Goal: Task Accomplishment & Management: Manage account settings

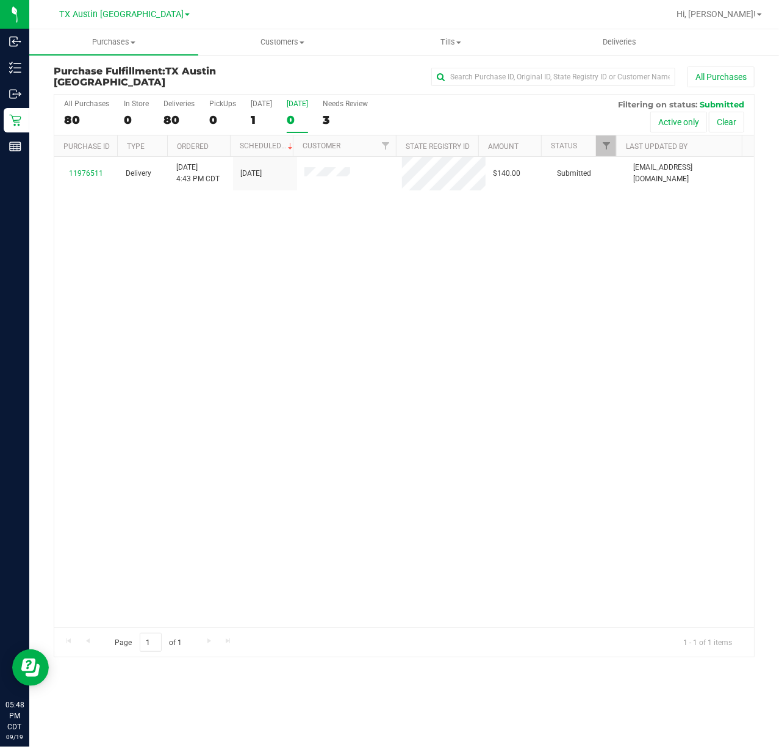
click at [298, 113] on div "0" at bounding box center [297, 120] width 21 height 14
click at [0, 0] on input "[DATE] 0" at bounding box center [0, 0] width 0 height 0
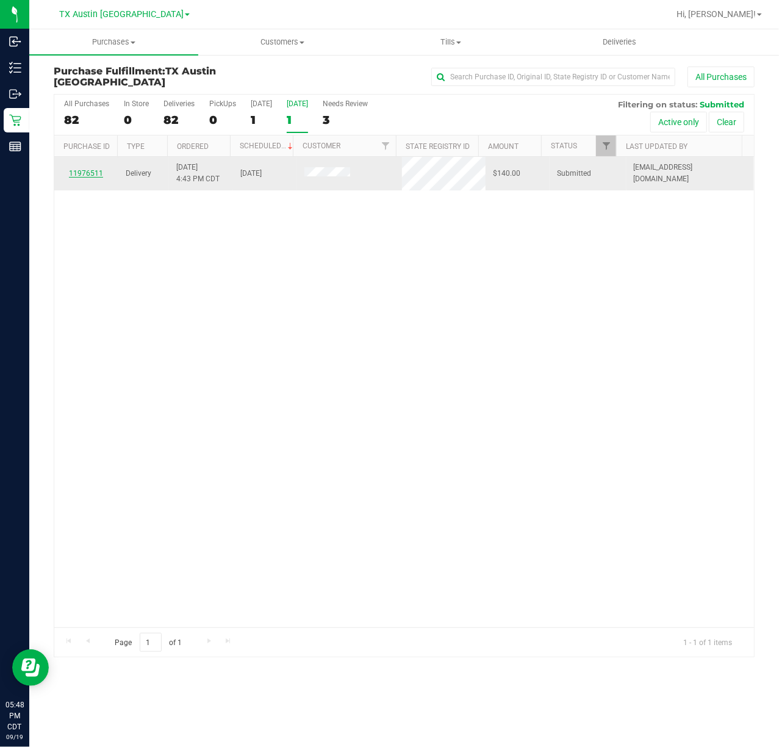
click at [89, 169] on link "11976511" at bounding box center [86, 173] width 34 height 9
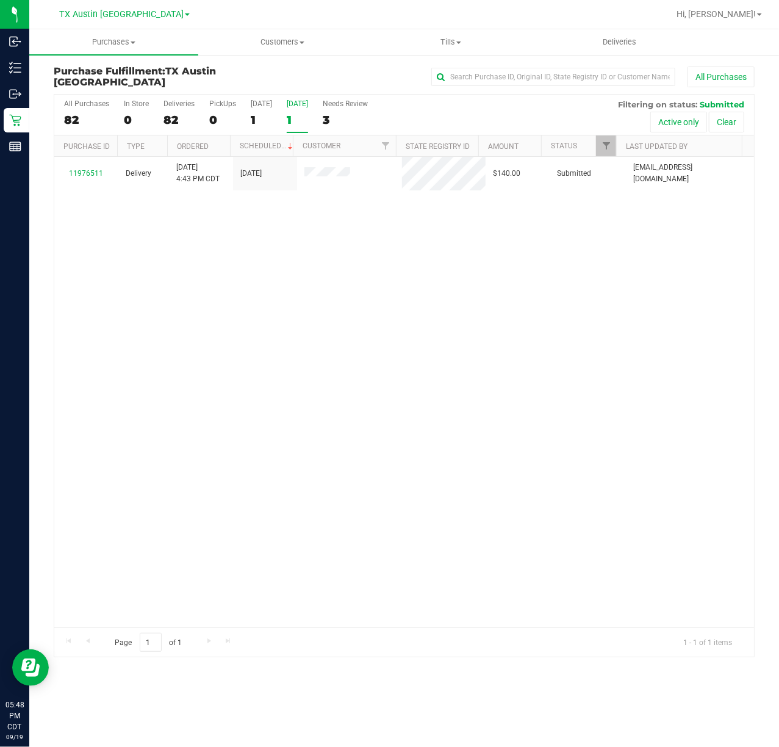
click at [113, 21] on div "[GEOGRAPHIC_DATA] [GEOGRAPHIC_DATA] [GEOGRAPHIC_DATA] [GEOGRAPHIC_DATA] [GEOGRA…" at bounding box center [124, 14] width 131 height 15
click at [118, 12] on span "TX Austin [GEOGRAPHIC_DATA]" at bounding box center [121, 14] width 124 height 11
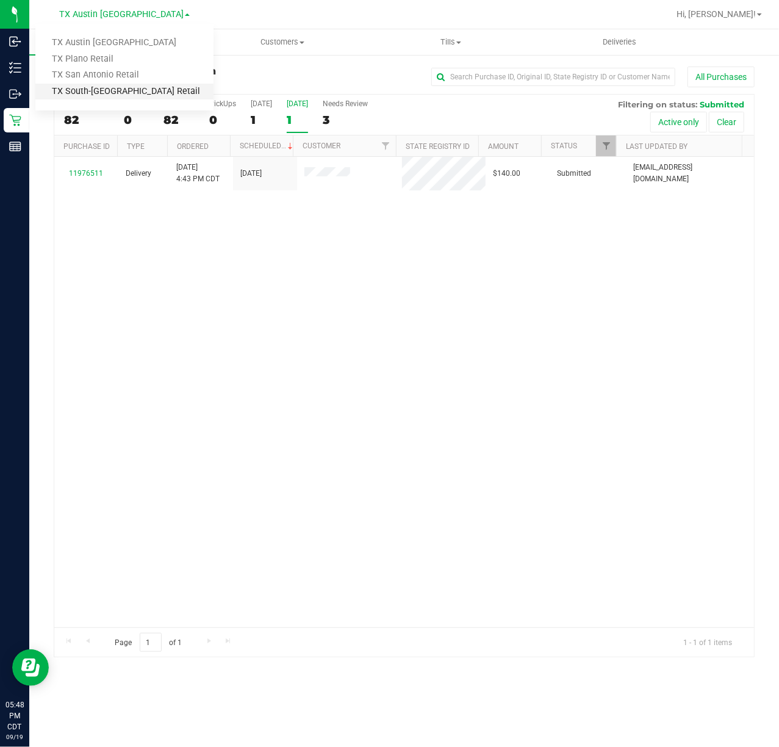
click at [125, 85] on link "TX South-[GEOGRAPHIC_DATA] Retail" at bounding box center [124, 92] width 178 height 16
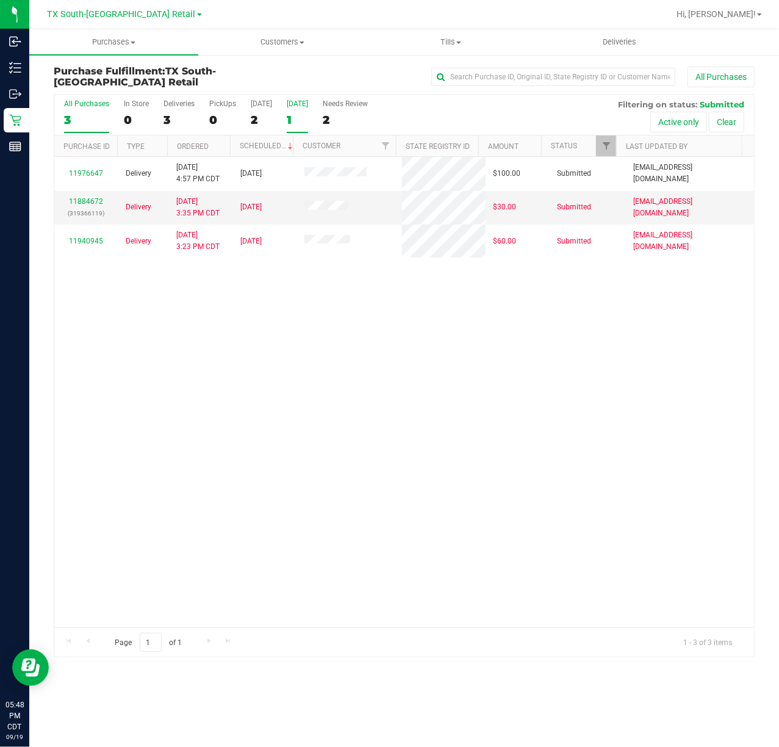
click at [284, 109] on div "All Purchases 3 In Store 0 Deliveries 3 PickUps 0 [DATE] 2 [DATE] 1 Needs Revie…" at bounding box center [404, 115] width 700 height 41
click at [288, 108] on div "[DATE]" at bounding box center [297, 103] width 21 height 9
click at [0, 0] on input "[DATE] 1" at bounding box center [0, 0] width 0 height 0
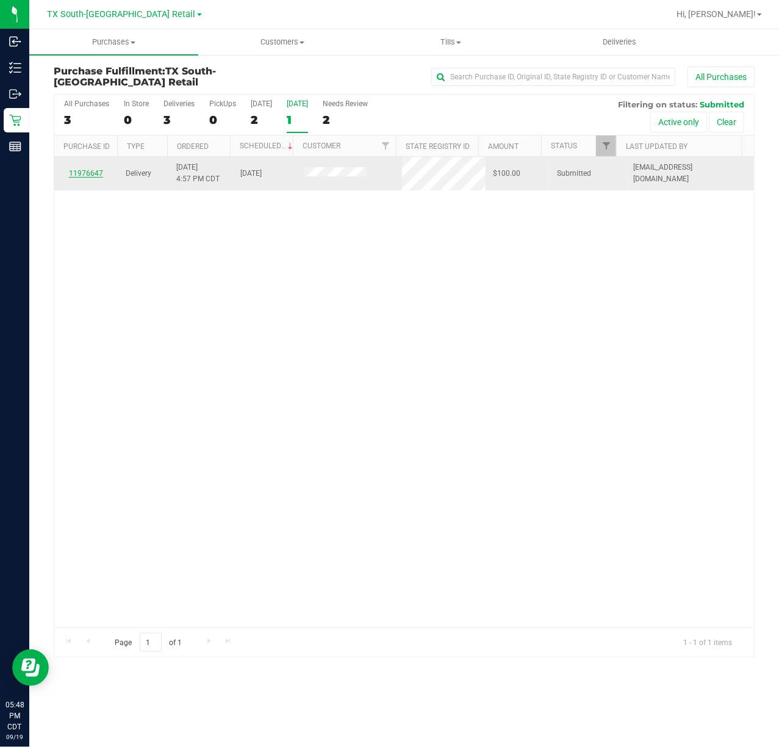
click at [92, 169] on link "11976647" at bounding box center [86, 173] width 34 height 9
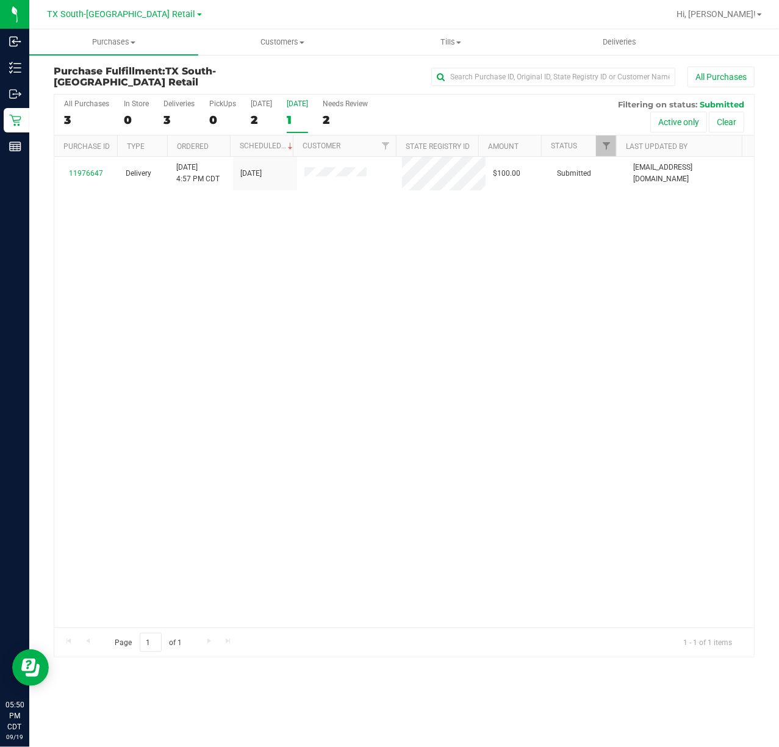
click at [300, 105] on div "[DATE]" at bounding box center [297, 103] width 21 height 9
click at [0, 0] on input "[DATE] 1" at bounding box center [0, 0] width 0 height 0
click at [143, 13] on span "TX South-[GEOGRAPHIC_DATA] Retail" at bounding box center [122, 14] width 148 height 11
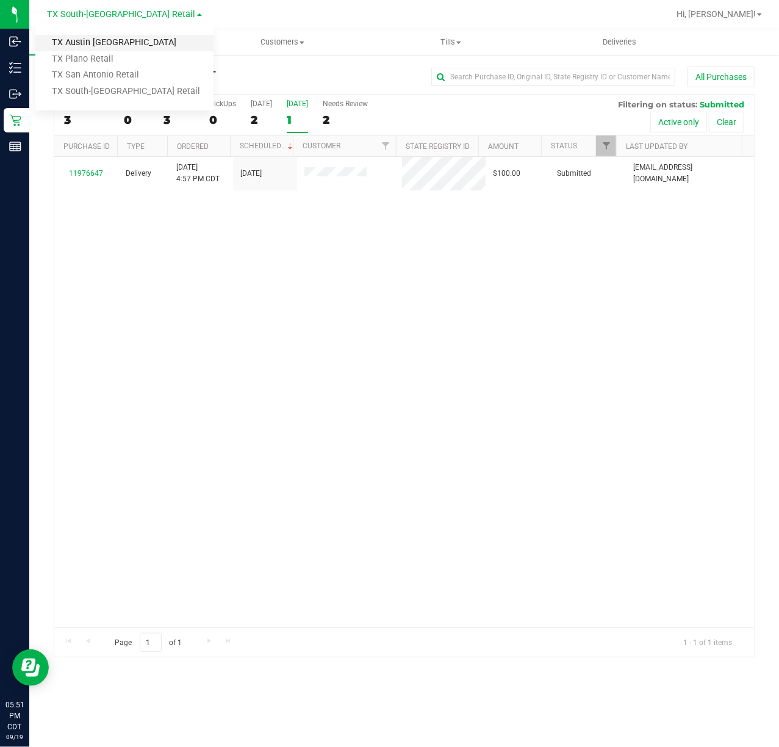
click at [169, 44] on link "TX Austin [GEOGRAPHIC_DATA]" at bounding box center [124, 43] width 178 height 16
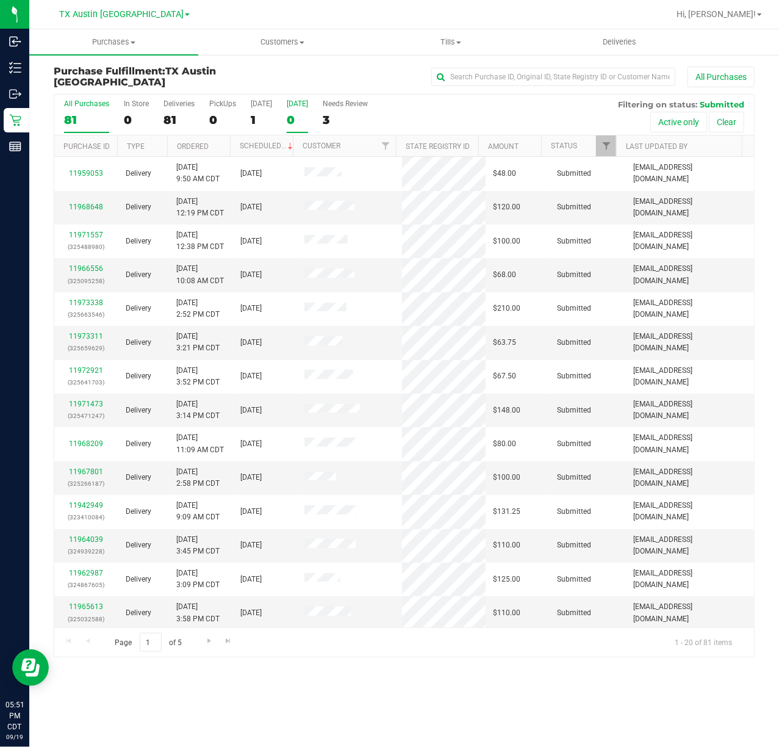
click at [295, 124] on div "0" at bounding box center [297, 120] width 21 height 14
click at [0, 0] on input "[DATE] 0" at bounding box center [0, 0] width 0 height 0
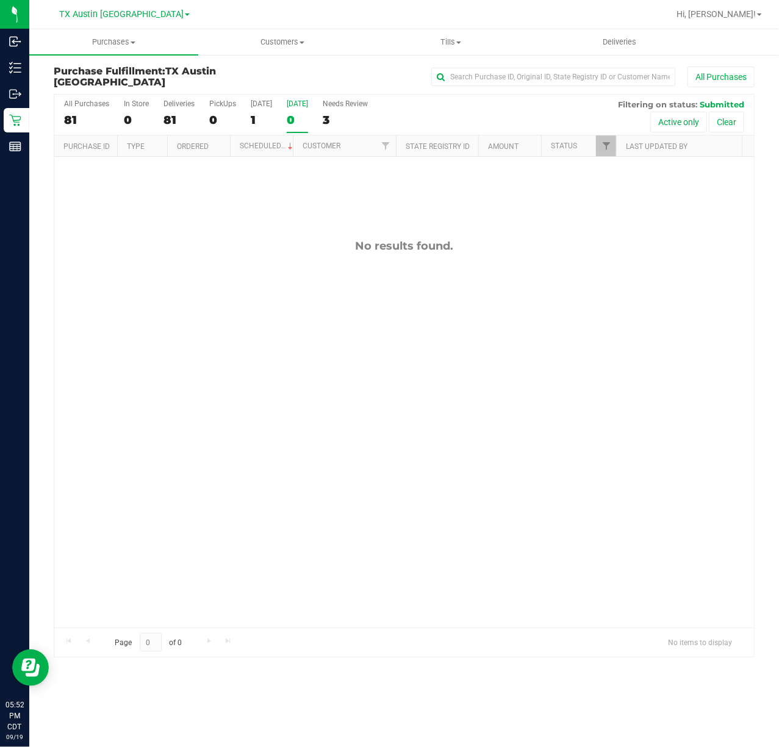
click at [287, 115] on div "0" at bounding box center [297, 120] width 21 height 14
click at [0, 0] on input "[DATE] 0" at bounding box center [0, 0] width 0 height 0
click at [134, 15] on span "TX Austin [GEOGRAPHIC_DATA]" at bounding box center [121, 14] width 124 height 11
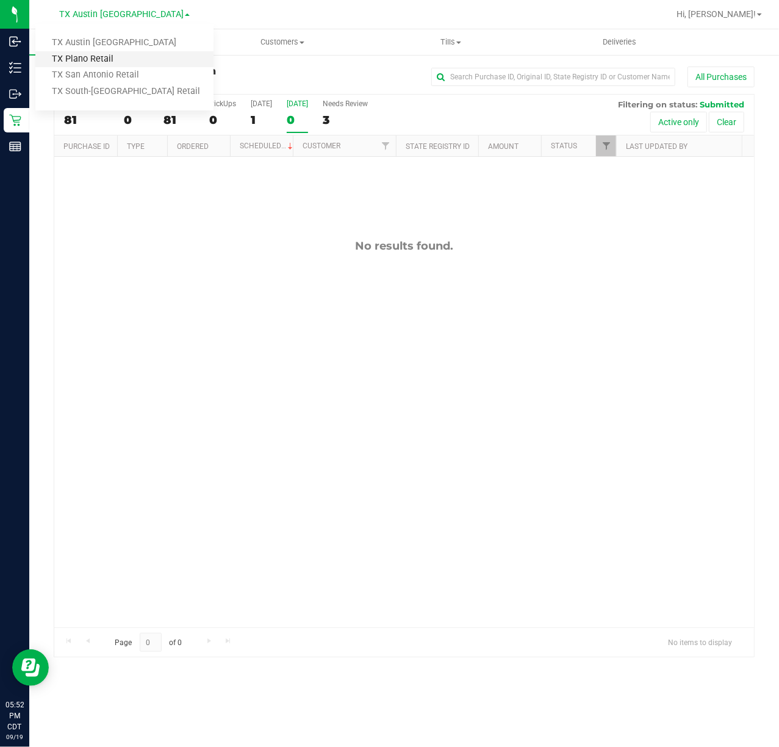
click at [123, 56] on link "TX Plano Retail" at bounding box center [124, 59] width 178 height 16
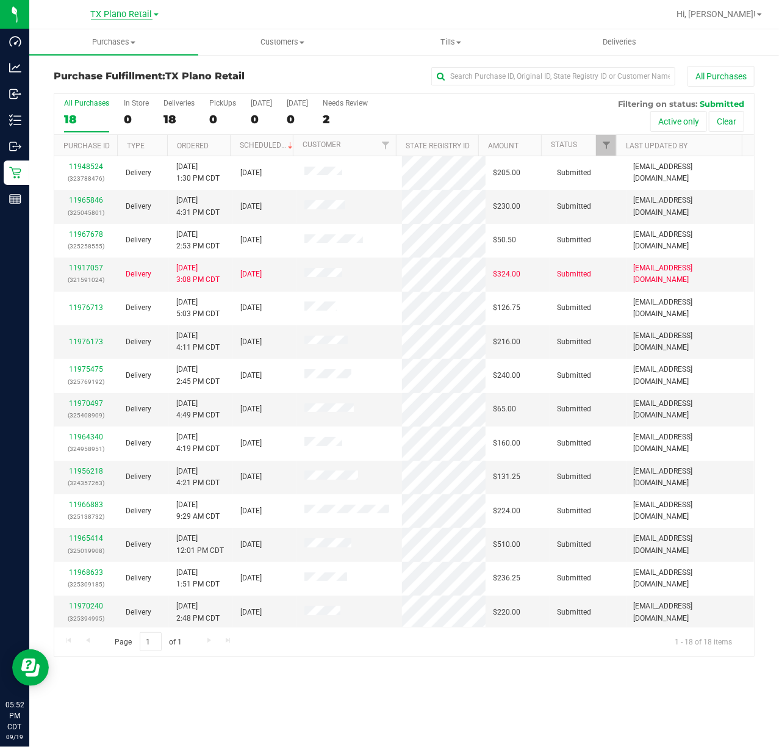
click at [103, 15] on span "TX Plano Retail" at bounding box center [122, 14] width 62 height 11
click at [85, 69] on link "TX San Antonio Retail" at bounding box center [124, 75] width 178 height 16
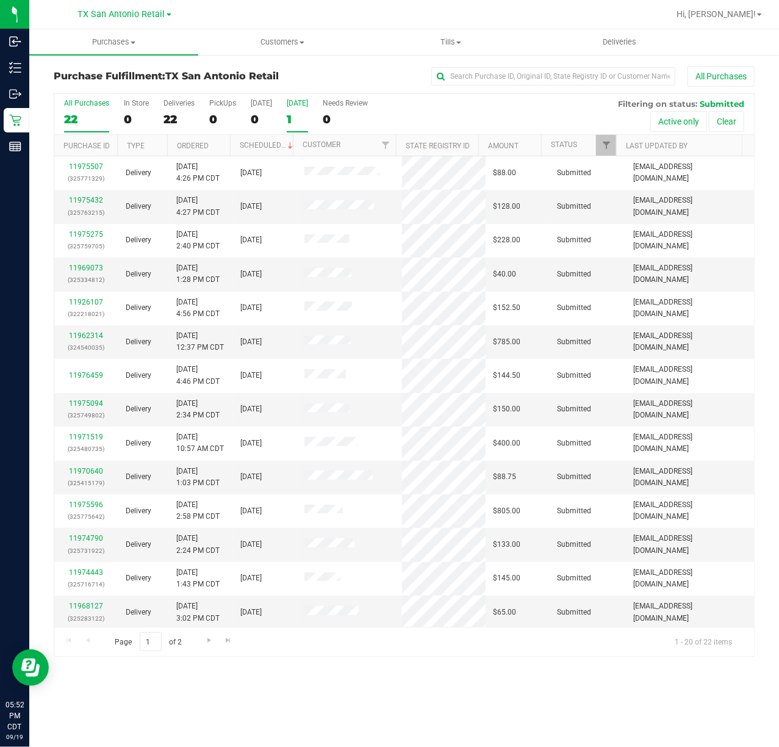
click at [303, 118] on div "1" at bounding box center [297, 119] width 21 height 14
click at [0, 0] on input "[DATE] 1" at bounding box center [0, 0] width 0 height 0
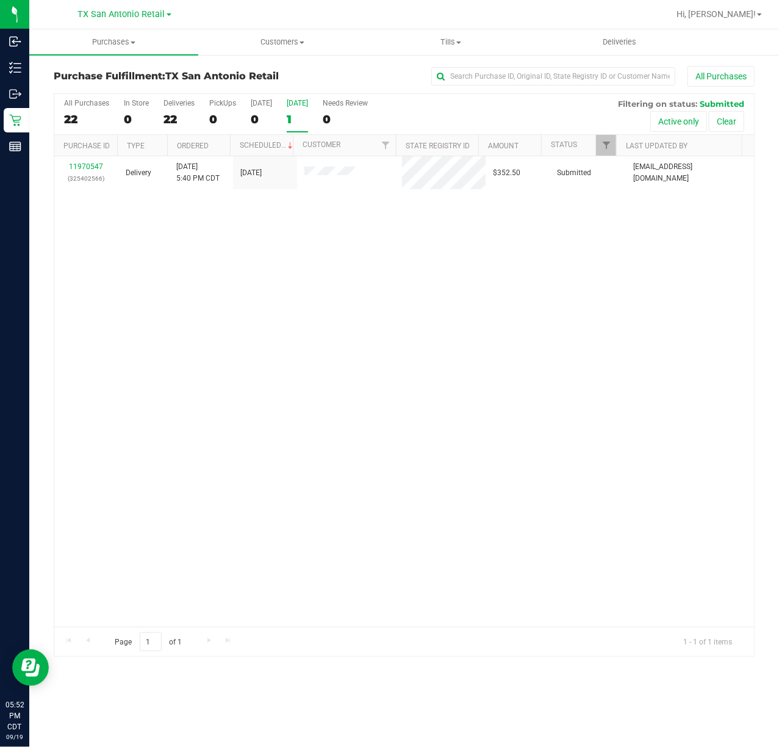
click at [142, 20] on div "[GEOGRAPHIC_DATA] [GEOGRAPHIC_DATA] Retail [GEOGRAPHIC_DATA] [GEOGRAPHIC_DATA] …" at bounding box center [124, 14] width 93 height 15
click at [143, 10] on span "TX San Antonio Retail" at bounding box center [121, 14] width 87 height 11
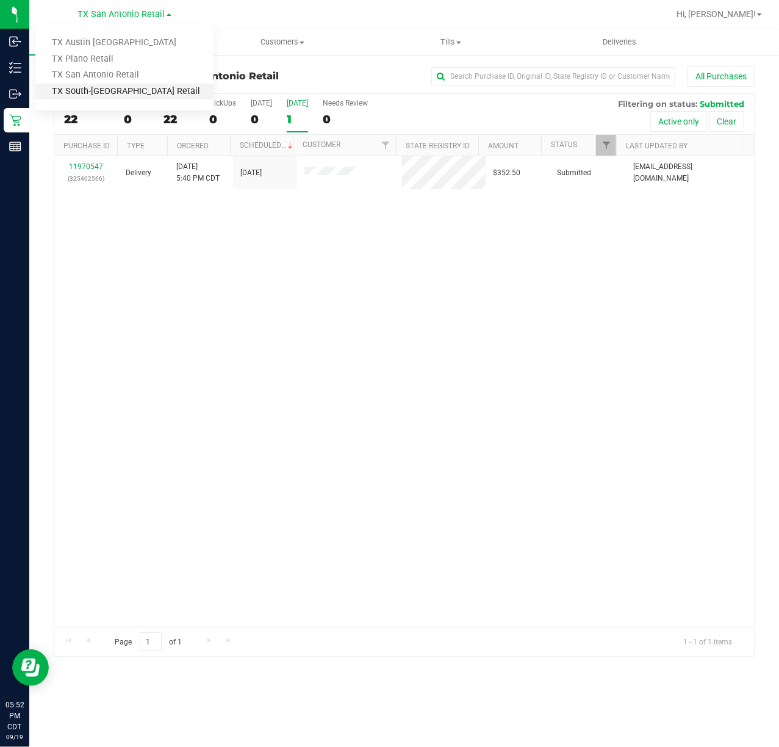
click at [110, 92] on link "TX South-[GEOGRAPHIC_DATA] Retail" at bounding box center [124, 92] width 178 height 16
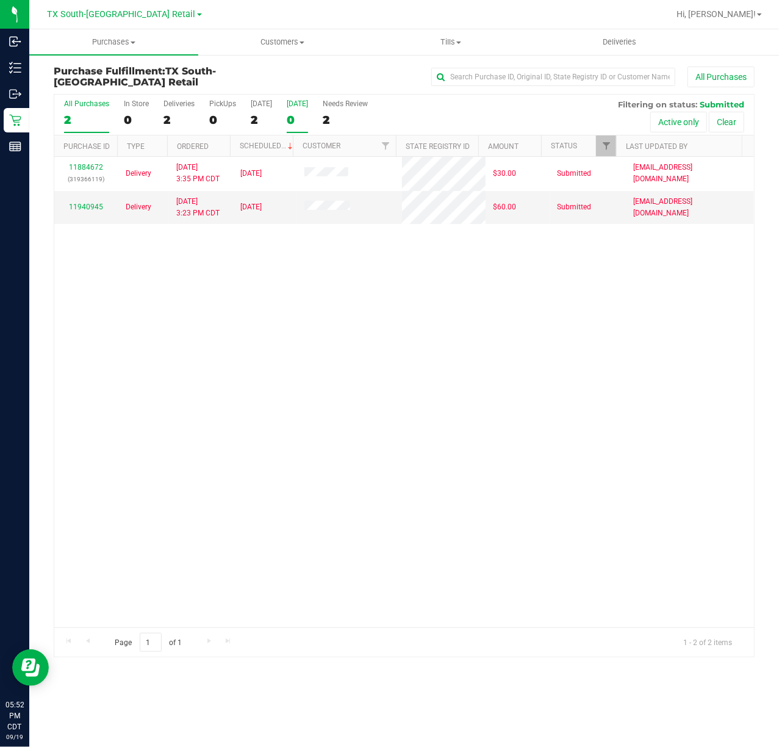
click at [294, 123] on div "0" at bounding box center [297, 120] width 21 height 14
click at [0, 0] on input "[DATE] 0" at bounding box center [0, 0] width 0 height 0
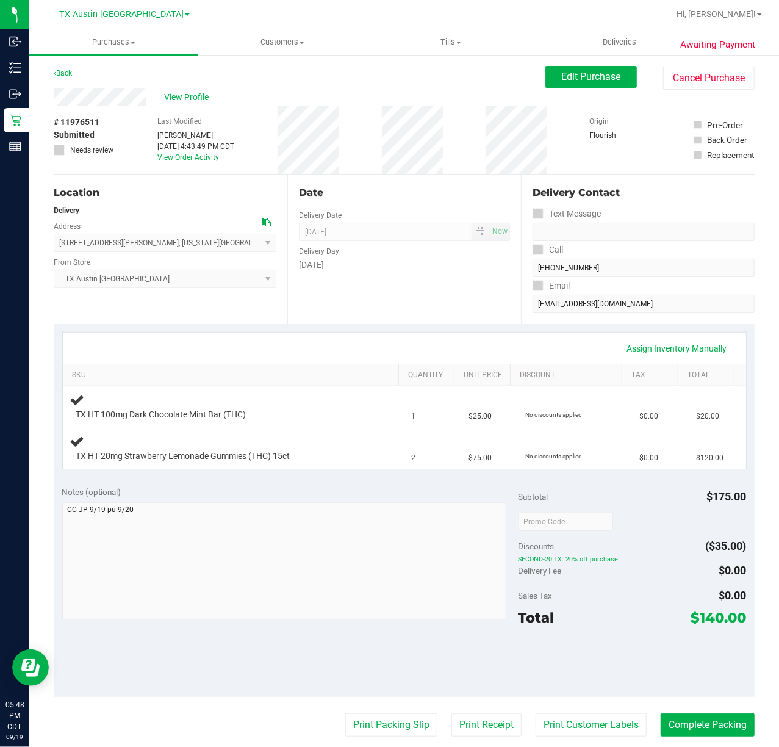
click at [411, 314] on div "Date Delivery Date 09/20/2025 Now 09/20/2025 07:00 AM Now Delivery Day Saturday" at bounding box center [404, 248] width 234 height 149
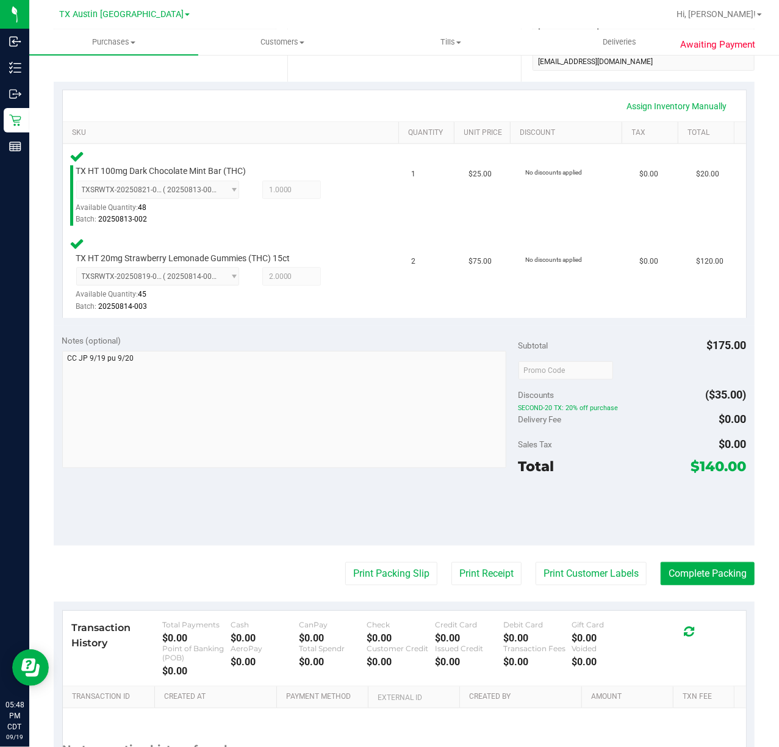
scroll to position [244, 0]
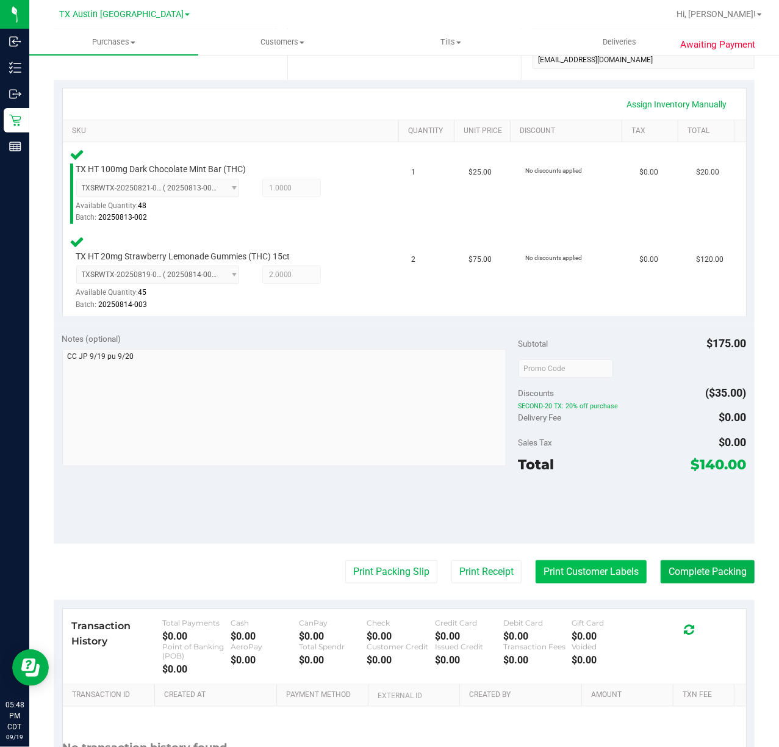
click at [536, 566] on button "Print Customer Labels" at bounding box center [591, 571] width 111 height 23
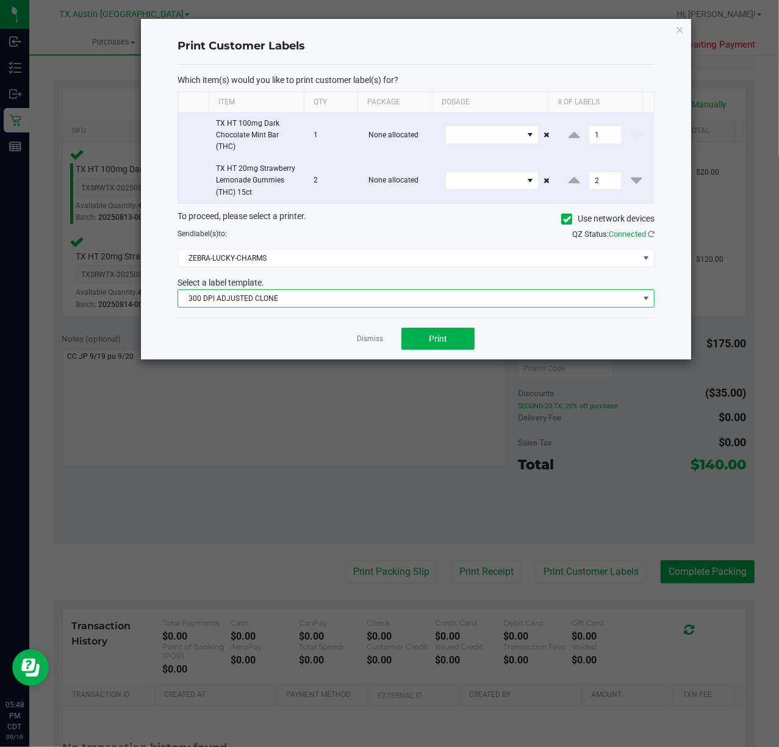
click at [403, 303] on span "300 DPI ADJUSTED CLONE" at bounding box center [408, 298] width 461 height 17
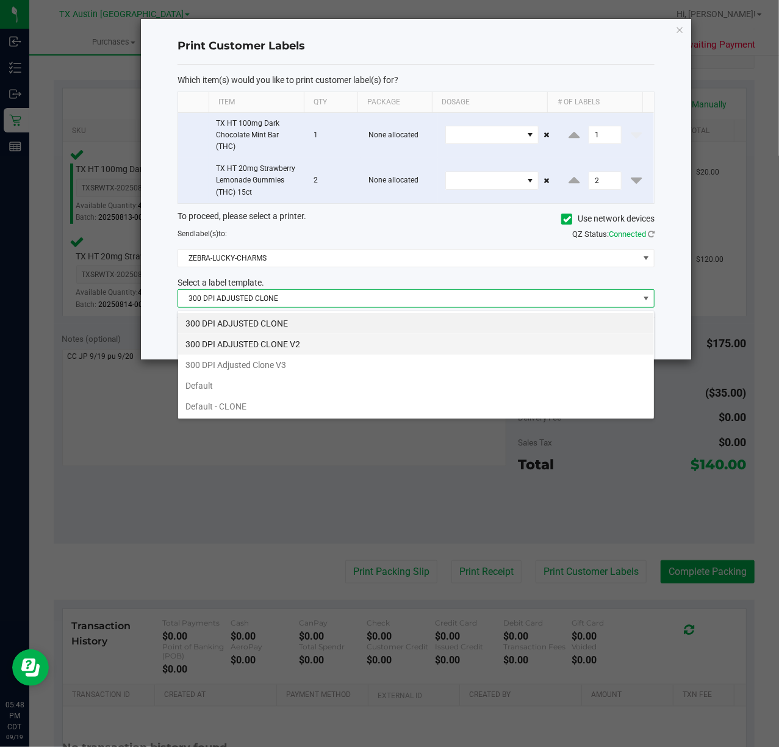
scroll to position [18, 477]
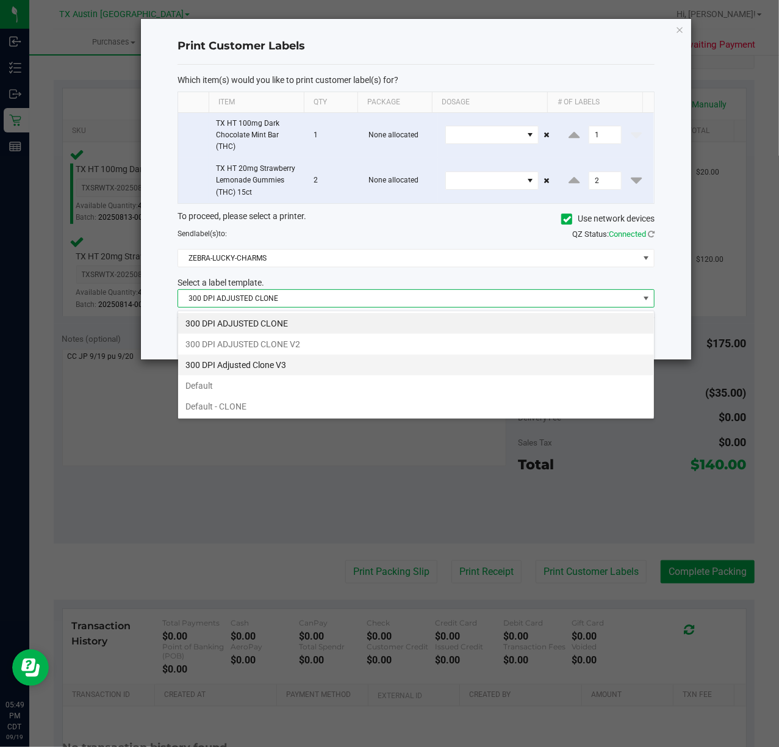
click at [384, 359] on li "300 DPI Adjusted Clone V3" at bounding box center [416, 364] width 476 height 21
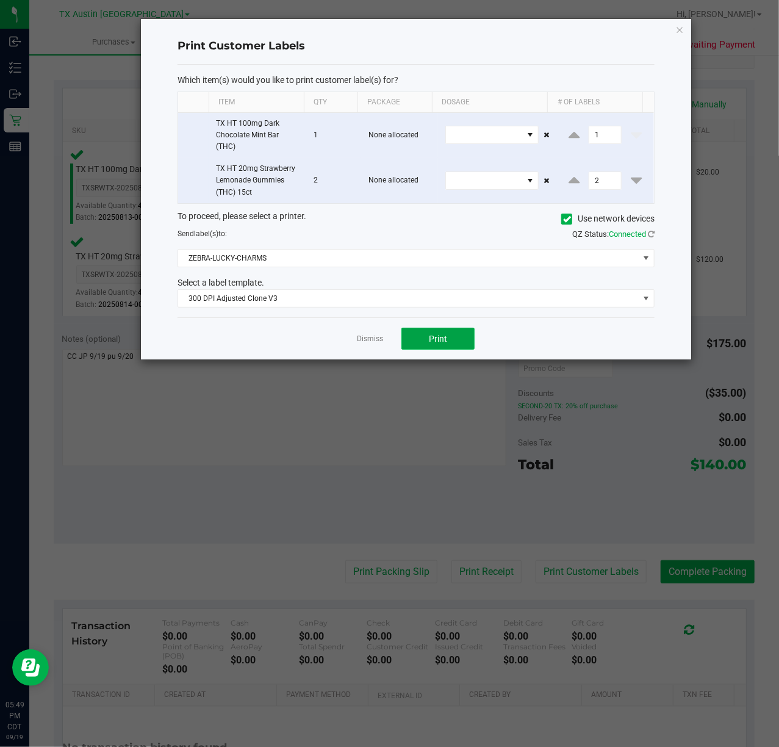
click at [406, 340] on button "Print" at bounding box center [437, 339] width 73 height 22
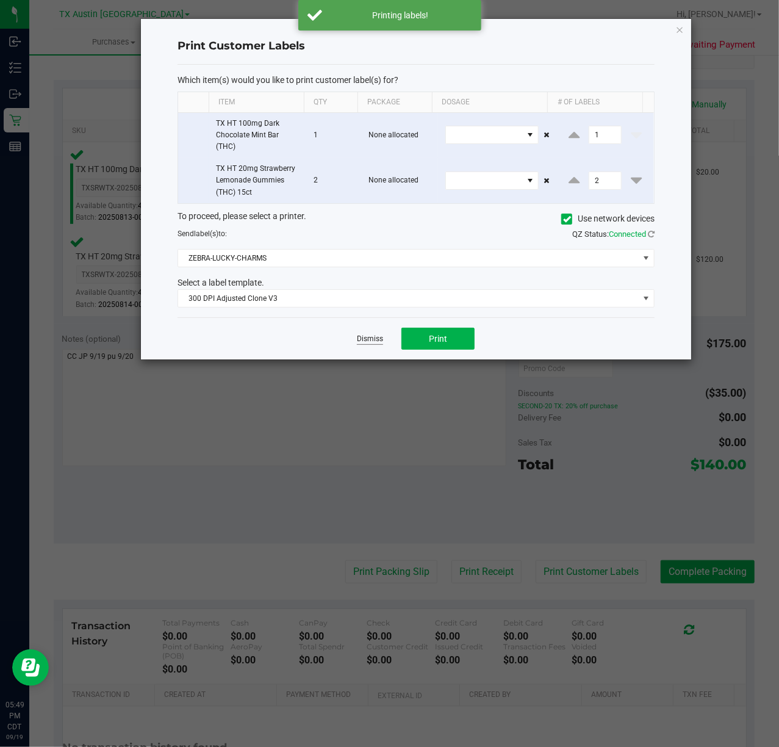
click at [360, 338] on link "Dismiss" at bounding box center [370, 339] width 26 height 10
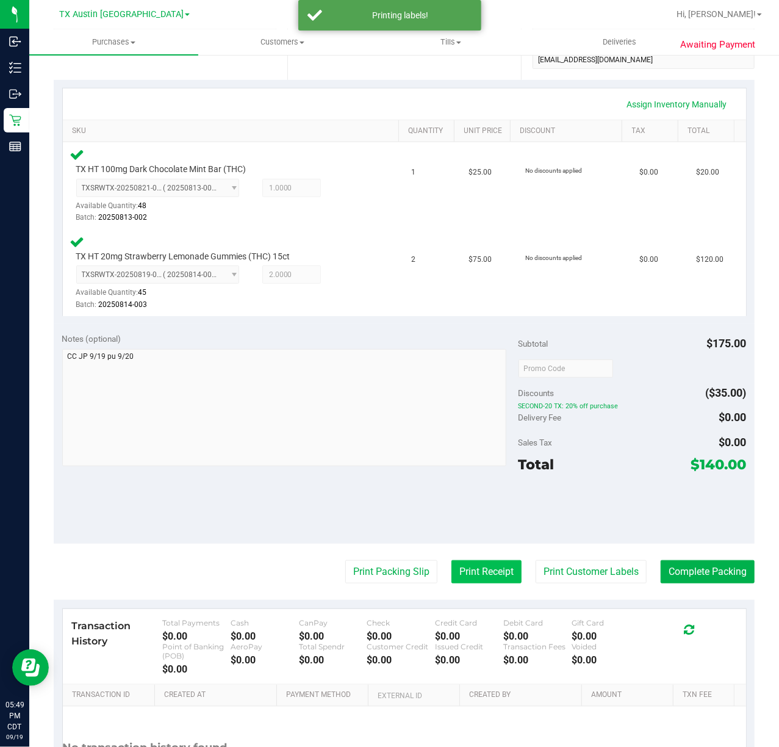
click at [465, 581] on button "Print Receipt" at bounding box center [486, 571] width 70 height 23
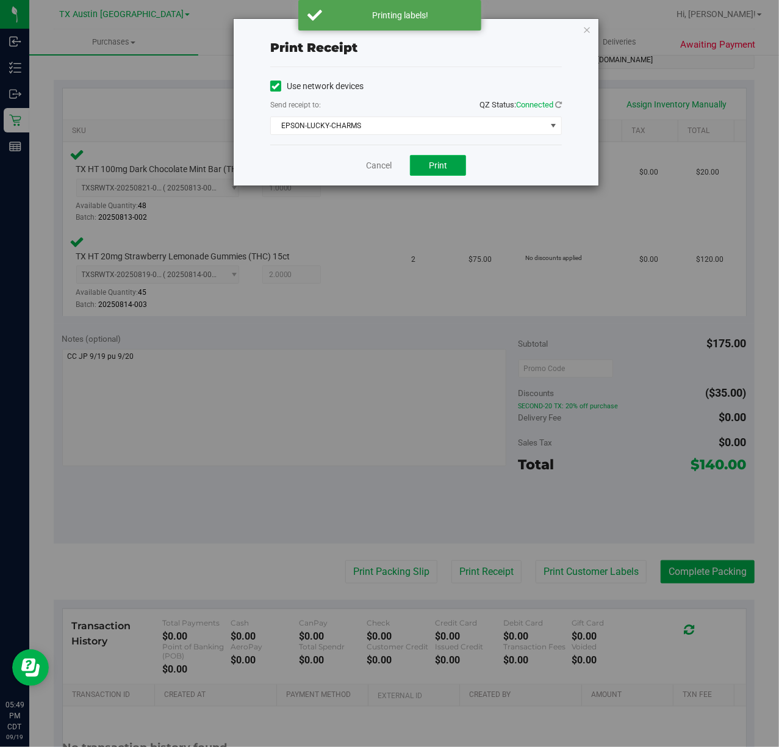
click at [453, 160] on button "Print" at bounding box center [438, 165] width 56 height 21
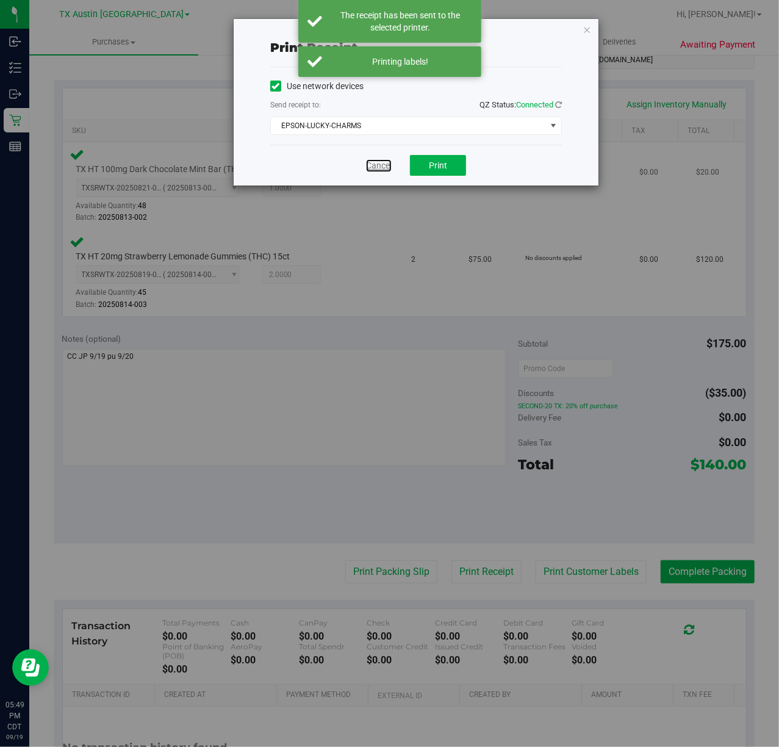
drag, startPoint x: 379, startPoint y: 167, endPoint x: 389, endPoint y: 223, distance: 57.0
click at [381, 167] on link "Cancel" at bounding box center [379, 165] width 26 height 13
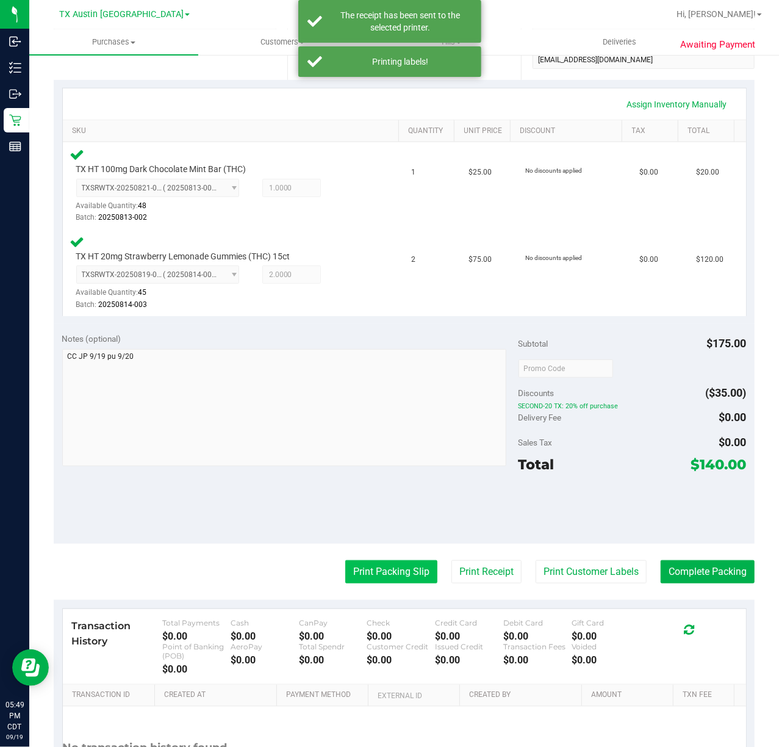
click at [384, 565] on button "Print Packing Slip" at bounding box center [391, 571] width 92 height 23
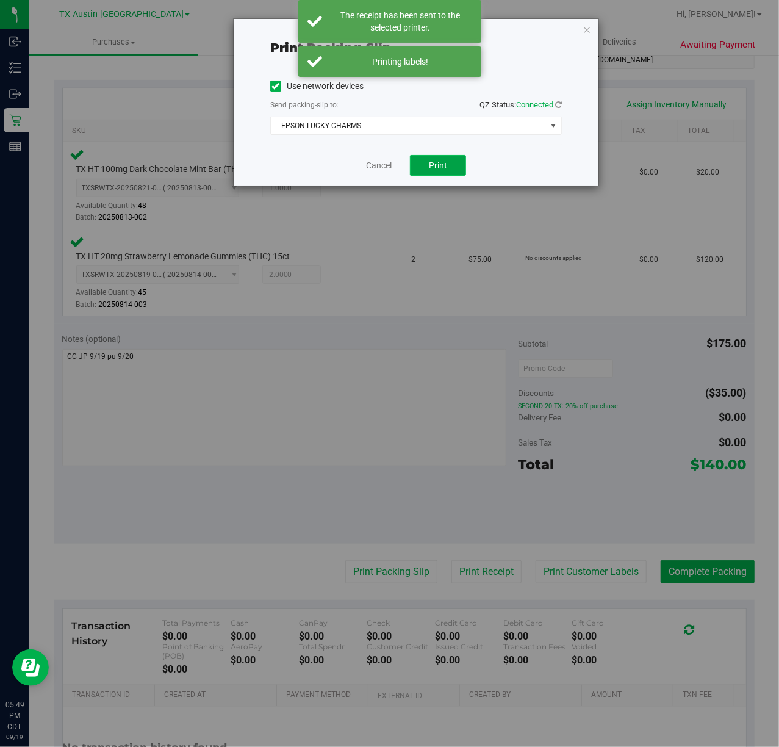
click at [440, 159] on button "Print" at bounding box center [438, 165] width 56 height 21
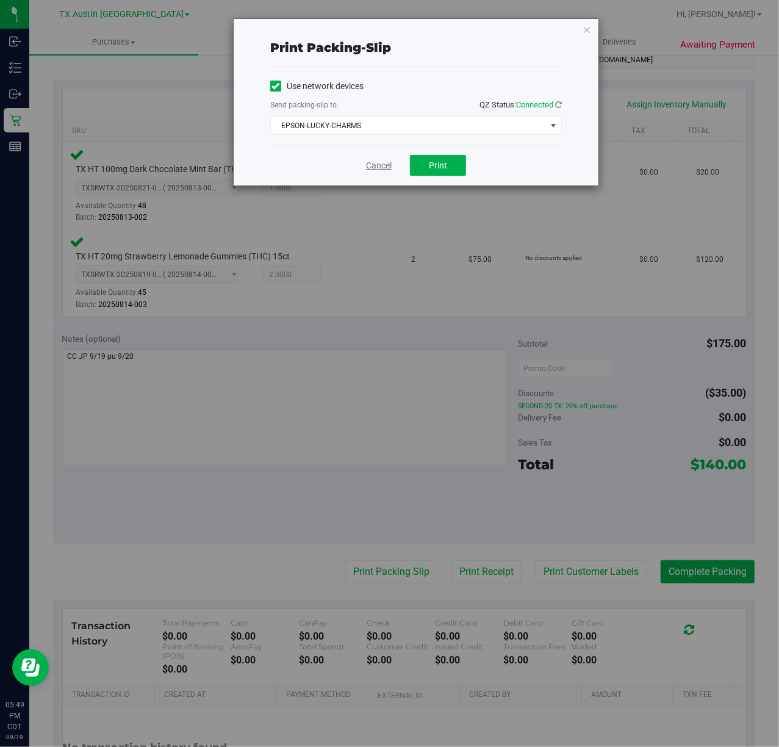
click at [379, 168] on link "Cancel" at bounding box center [379, 165] width 26 height 13
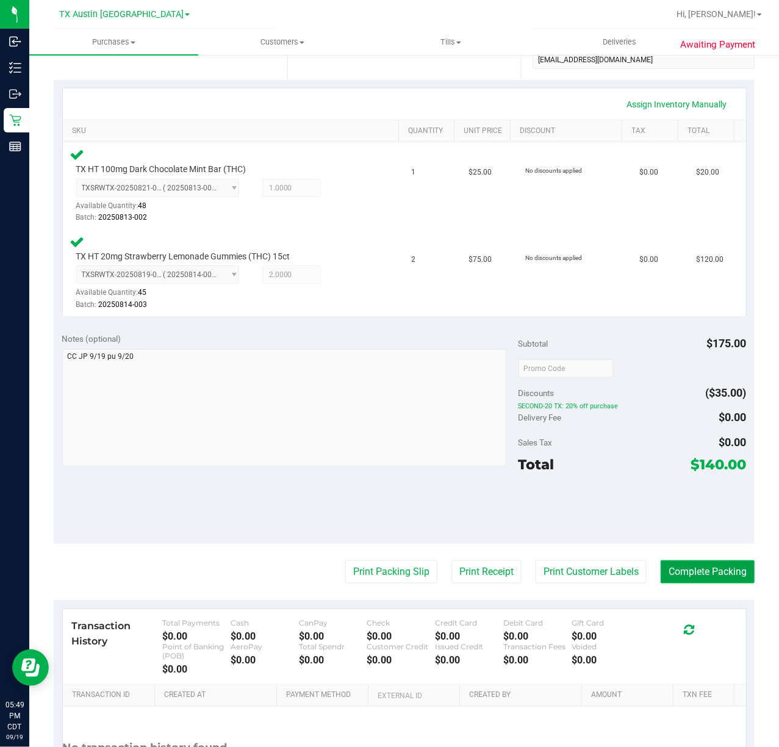
click at [682, 583] on button "Complete Packing" at bounding box center [708, 571] width 94 height 23
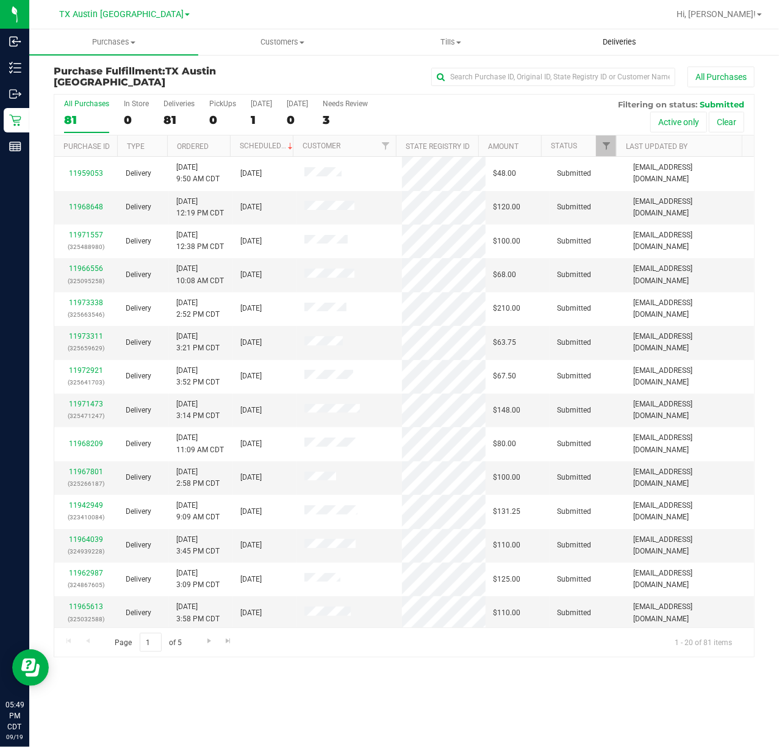
click at [603, 46] on span "Deliveries" at bounding box center [619, 42] width 66 height 11
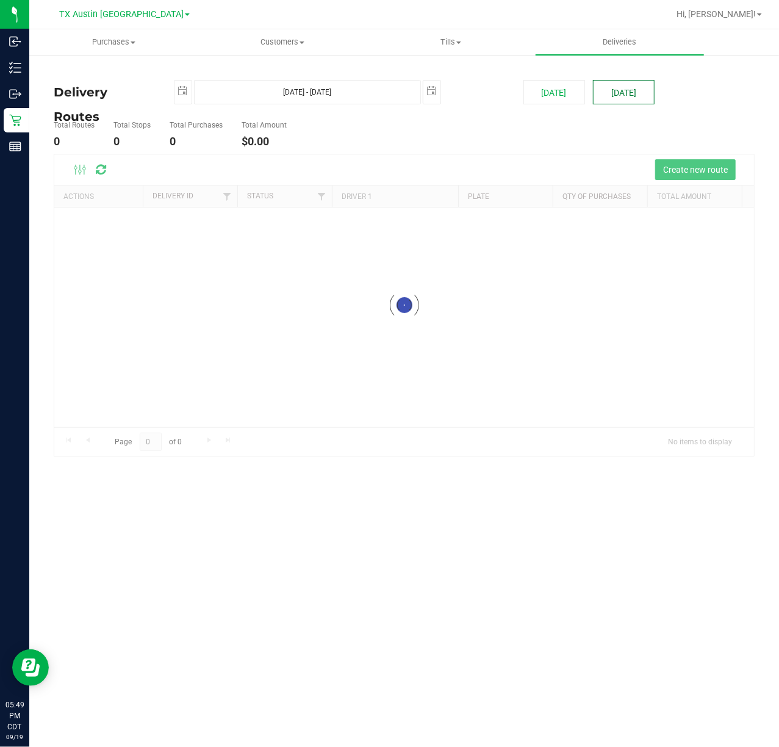
click at [641, 96] on button "[DATE]" at bounding box center [624, 92] width 62 height 24
type input "Sep 20, 2025 - Sep 20, 2025"
type input "2025-09-20"
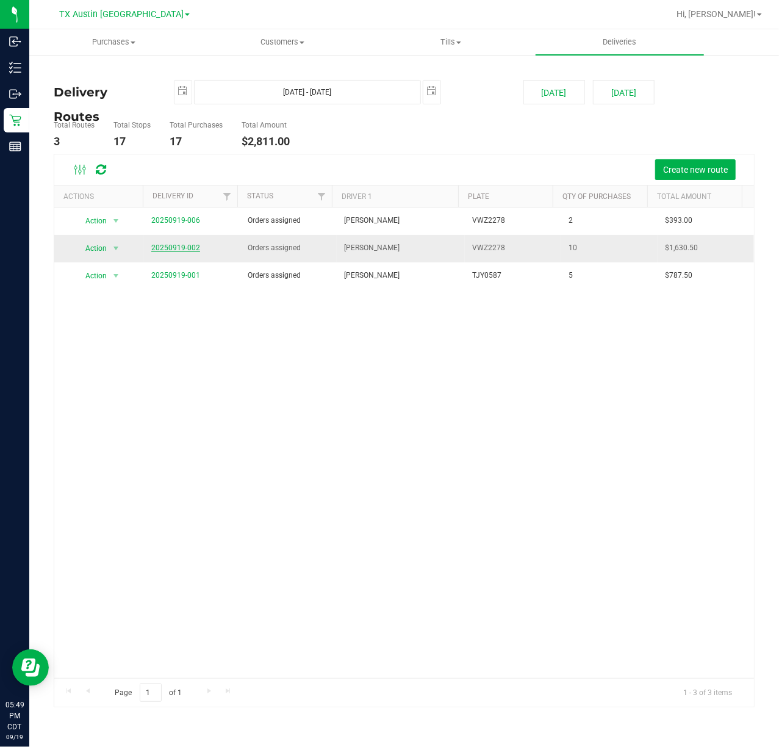
click at [187, 249] on link "20250919-002" at bounding box center [175, 247] width 49 height 9
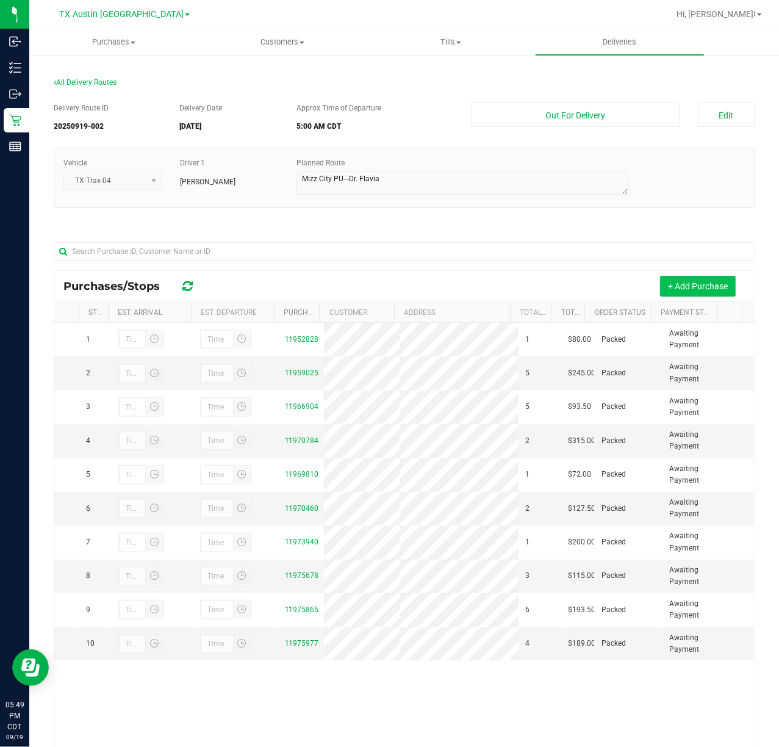
click at [691, 285] on button "+ Add Purchase" at bounding box center [698, 286] width 76 height 21
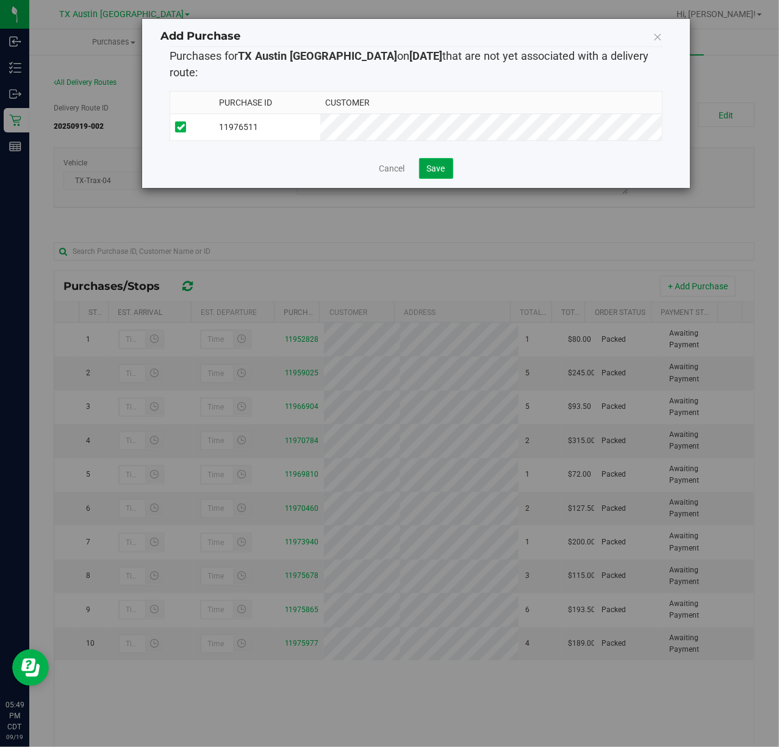
click at [439, 163] on button "Save" at bounding box center [436, 168] width 34 height 21
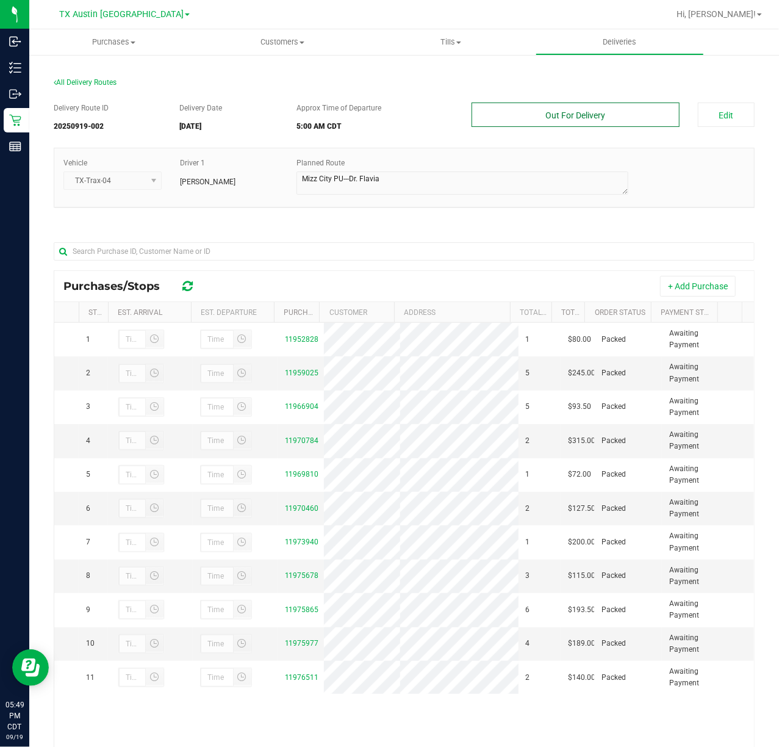
click at [604, 106] on button "Out For Delivery" at bounding box center [575, 114] width 207 height 24
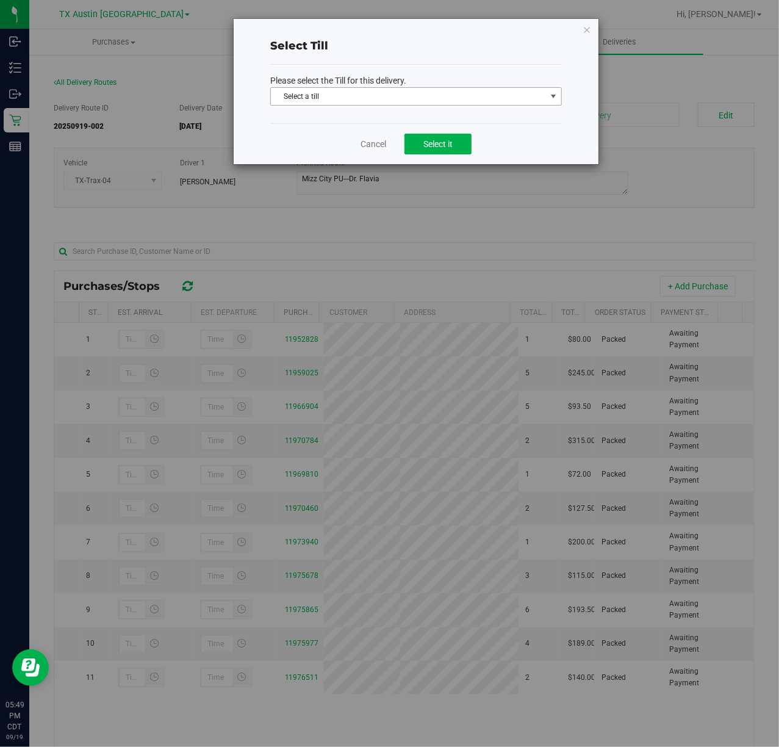
click at [528, 93] on span "Select a till" at bounding box center [408, 96] width 275 height 17
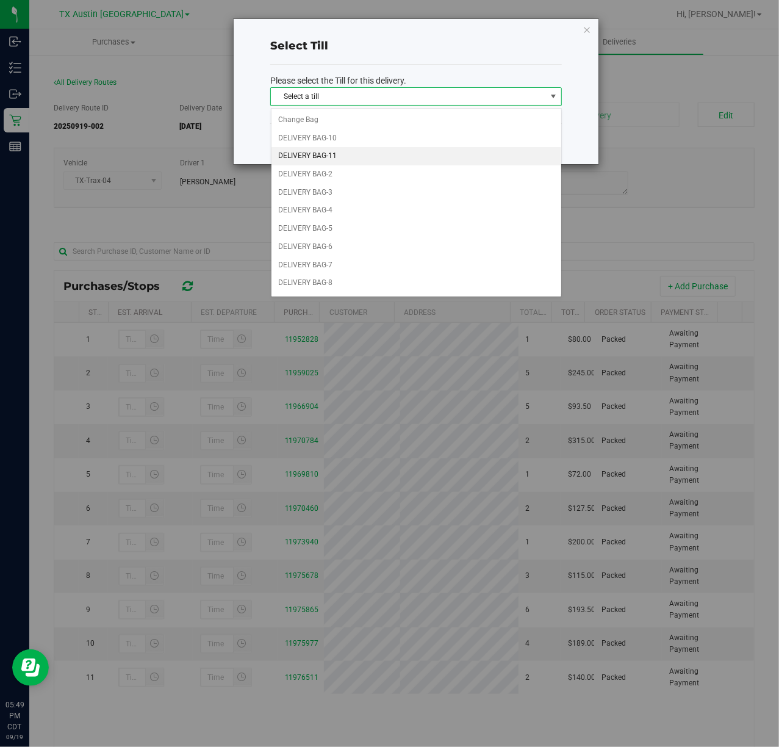
click at [477, 166] on ul "Change Bag DELIVERY BAG-10 DELIVERY BAG-11 DELIVERY BAG-2 DELIVERY BAG-3 DELIVE…" at bounding box center [416, 247] width 290 height 272
click at [482, 154] on li "DELIVERY BAG-11" at bounding box center [416, 156] width 290 height 18
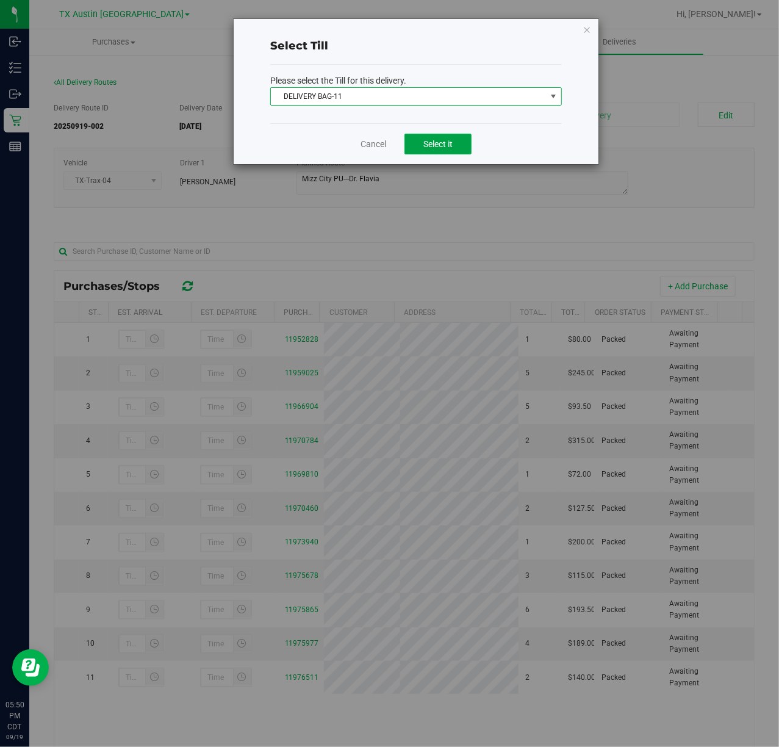
click at [436, 154] on button "Select it" at bounding box center [437, 144] width 67 height 21
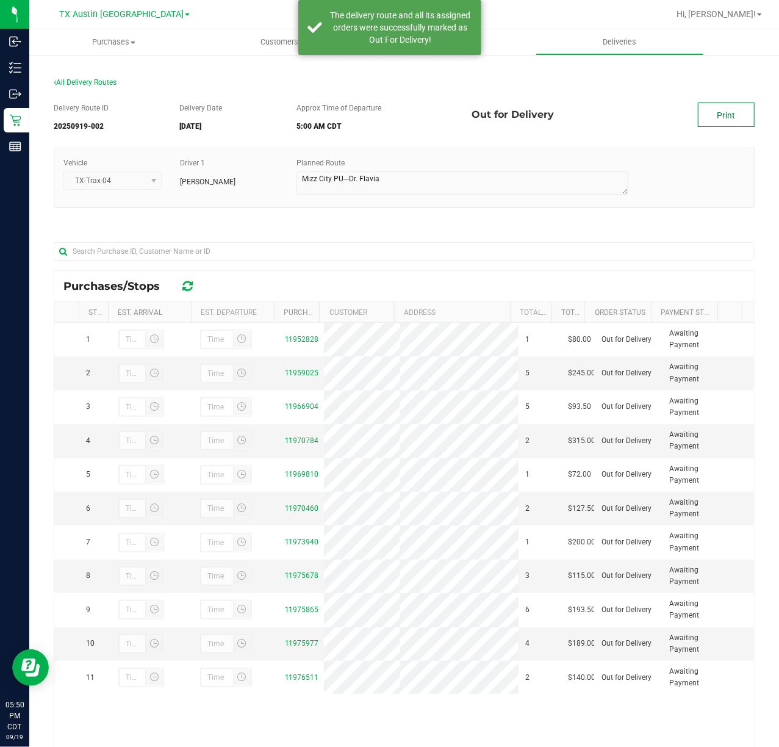
click at [730, 110] on link "Print" at bounding box center [726, 114] width 57 height 24
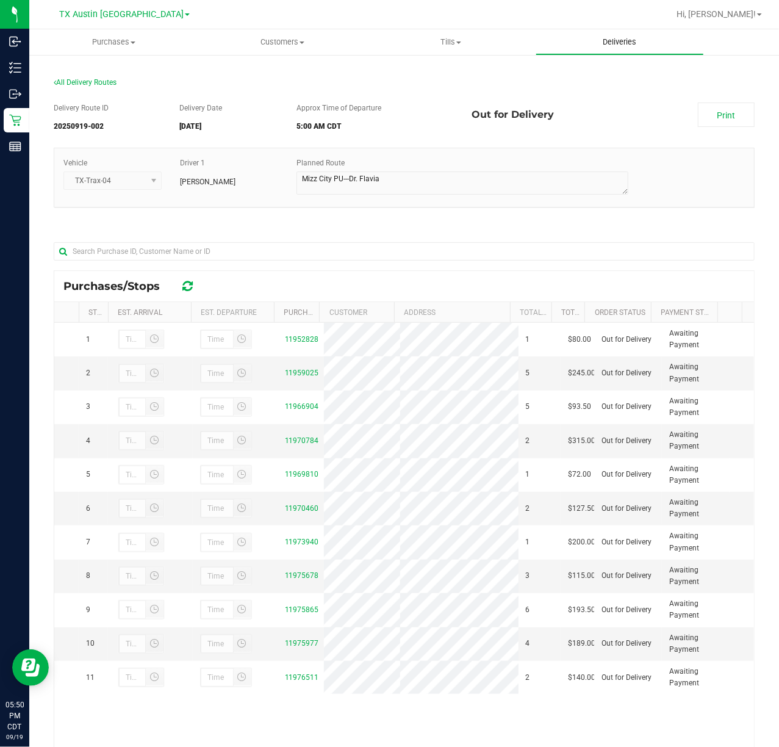
click at [628, 48] on uib-tab-heading "Deliveries" at bounding box center [620, 42] width 168 height 24
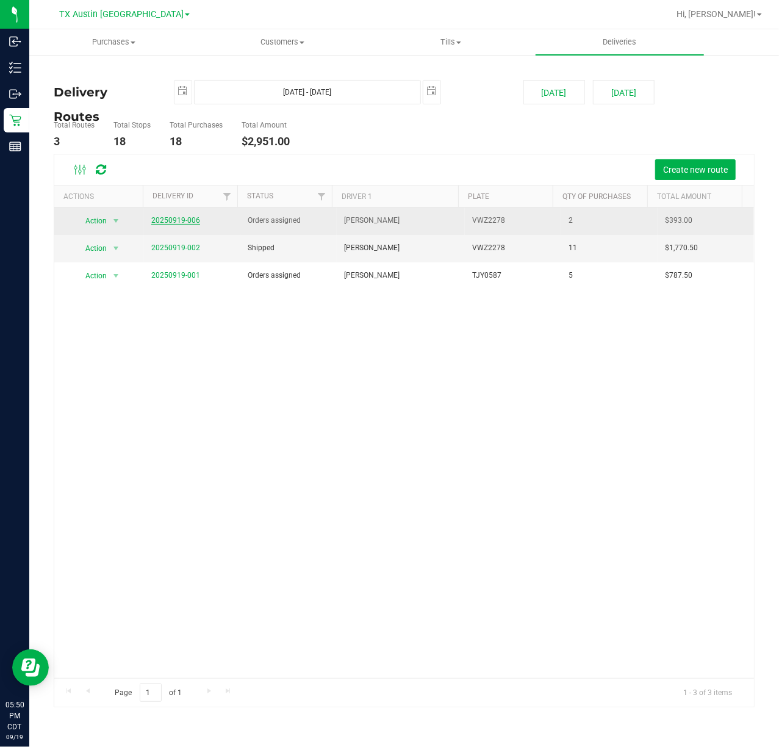
click at [179, 218] on link "20250919-006" at bounding box center [175, 220] width 49 height 9
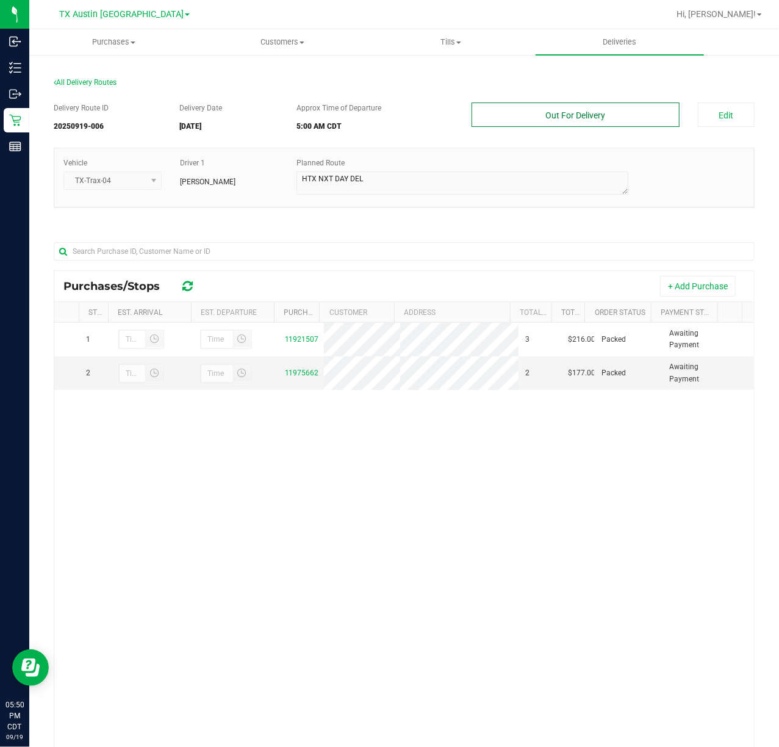
click at [589, 117] on button "Out For Delivery" at bounding box center [575, 114] width 207 height 24
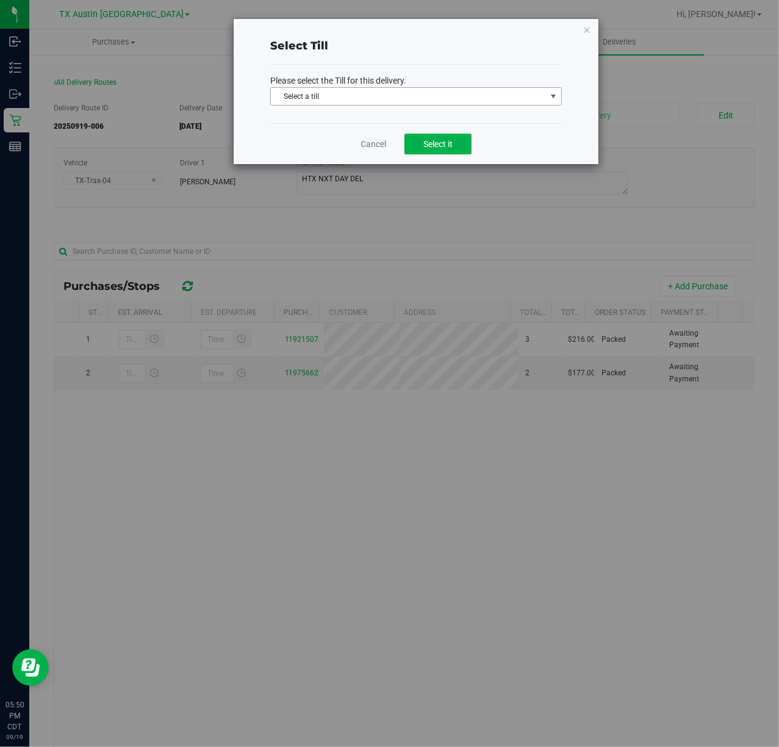
click at [522, 101] on span "Select a till" at bounding box center [408, 96] width 275 height 17
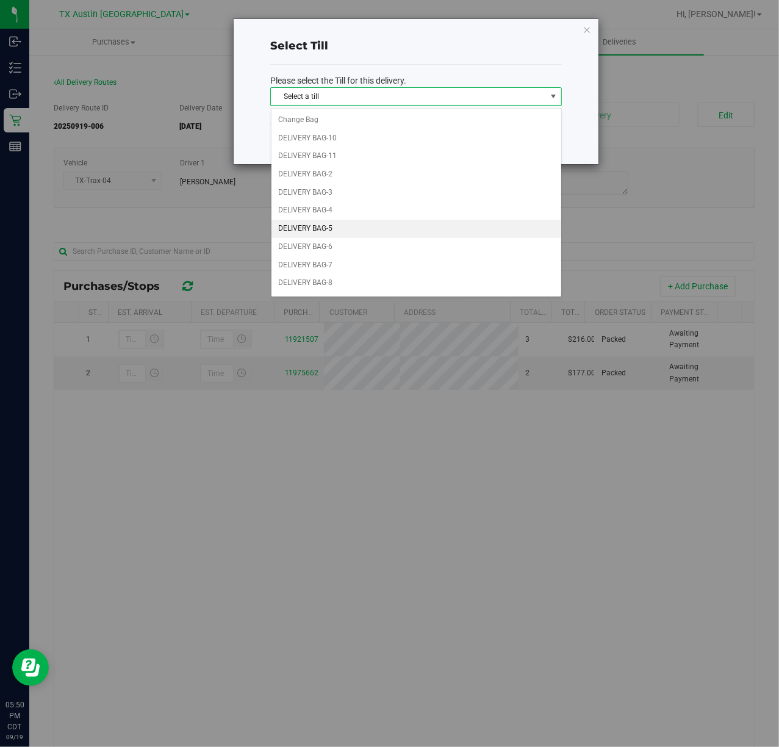
click at [389, 227] on li "DELIVERY BAG-5" at bounding box center [416, 229] width 290 height 18
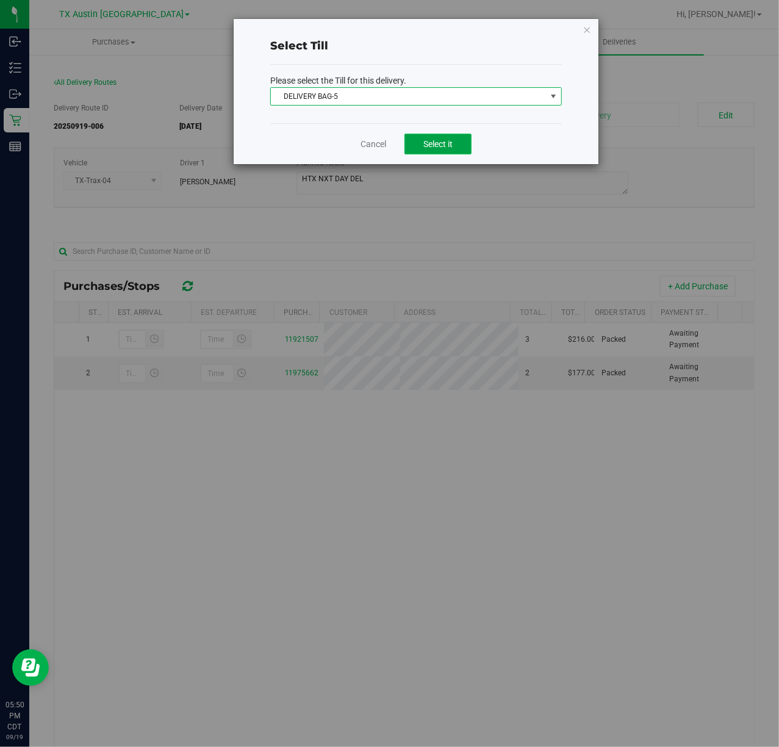
click at [440, 140] on span "Select it" at bounding box center [437, 144] width 29 height 10
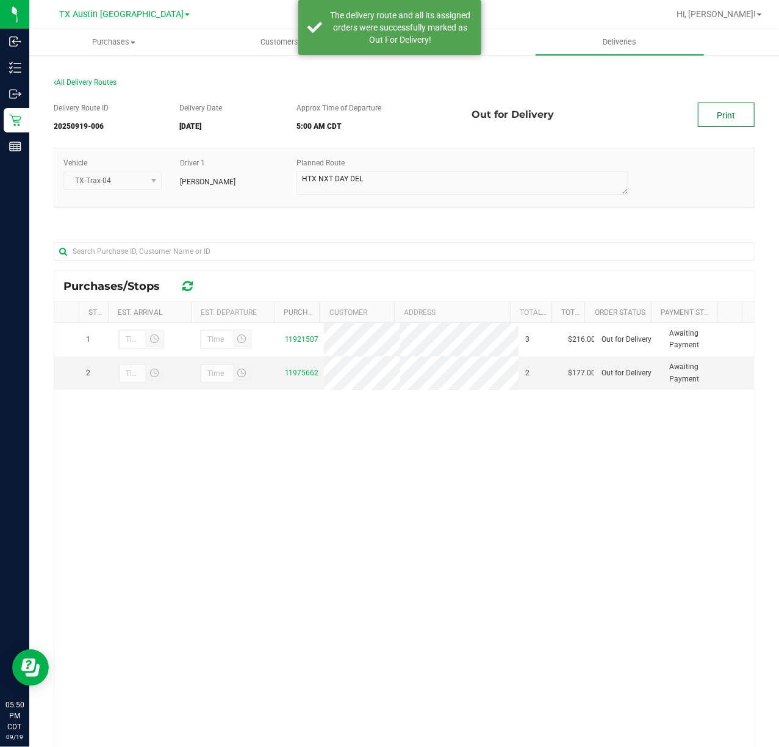
click at [700, 110] on link "Print" at bounding box center [726, 114] width 57 height 24
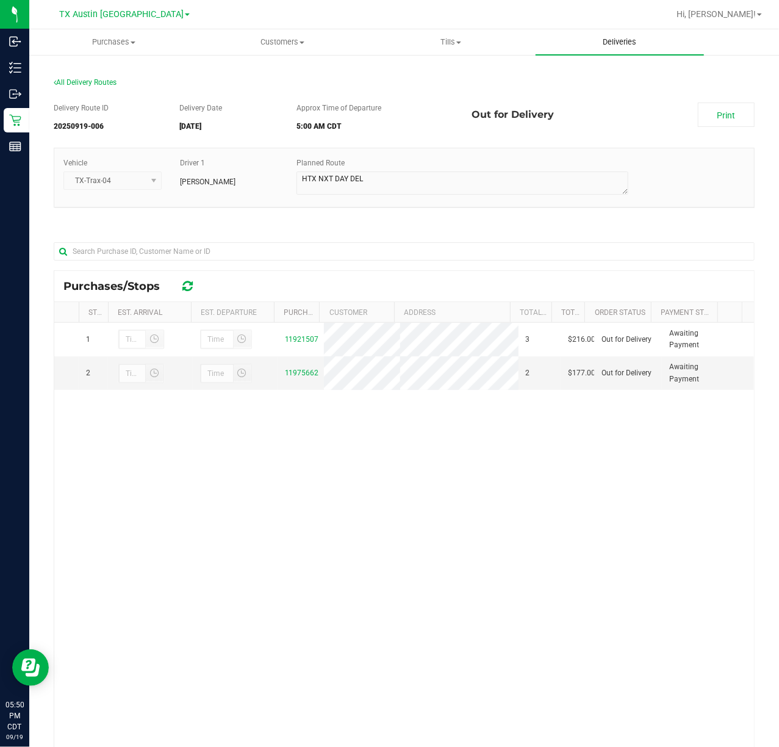
click at [609, 43] on span "Deliveries" at bounding box center [619, 42] width 66 height 11
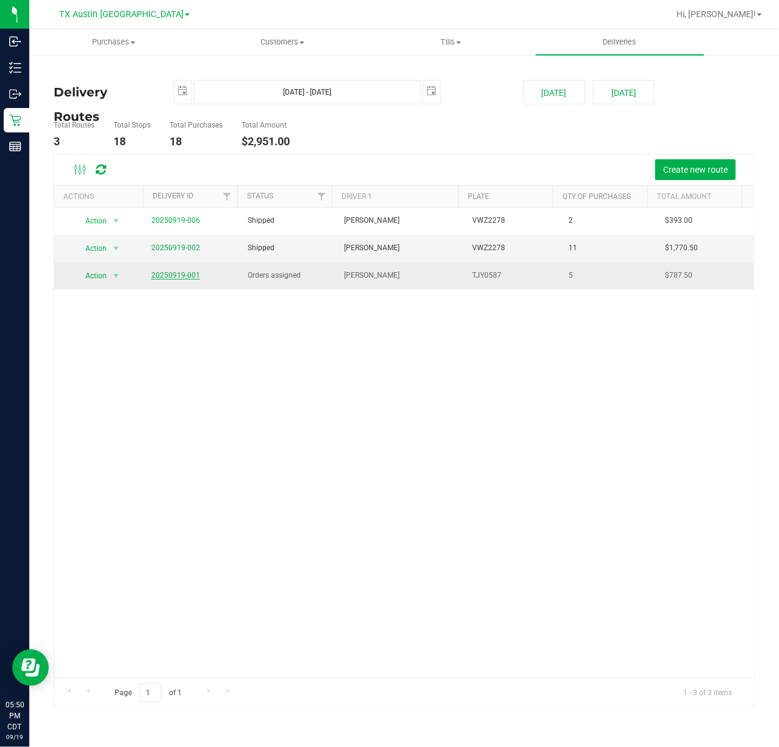
click at [181, 272] on link "20250919-001" at bounding box center [175, 275] width 49 height 9
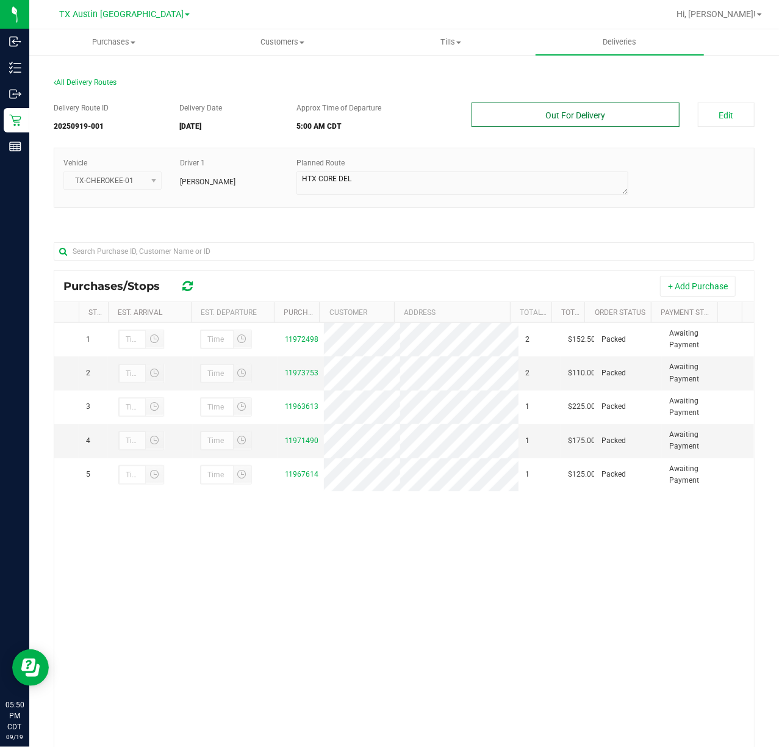
click at [567, 110] on button "Out For Delivery" at bounding box center [575, 114] width 207 height 24
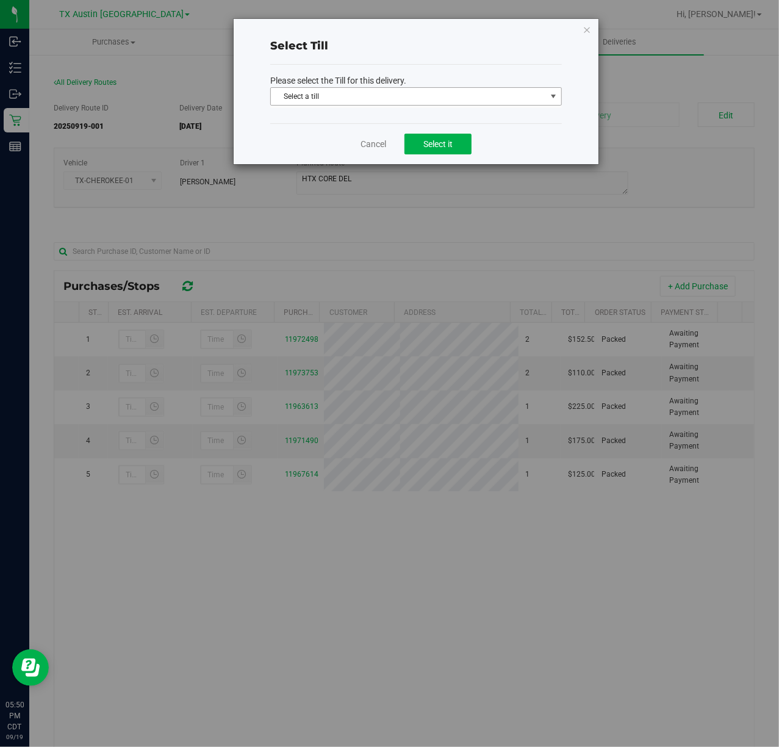
click at [529, 98] on span "Select a till" at bounding box center [408, 96] width 275 height 17
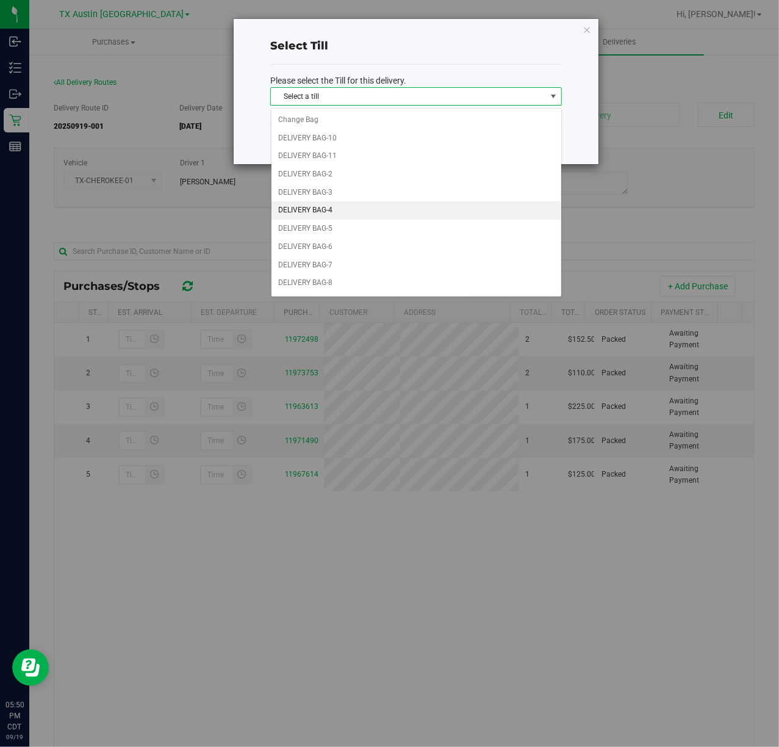
click at [484, 212] on li "DELIVERY BAG-4" at bounding box center [416, 210] width 290 height 18
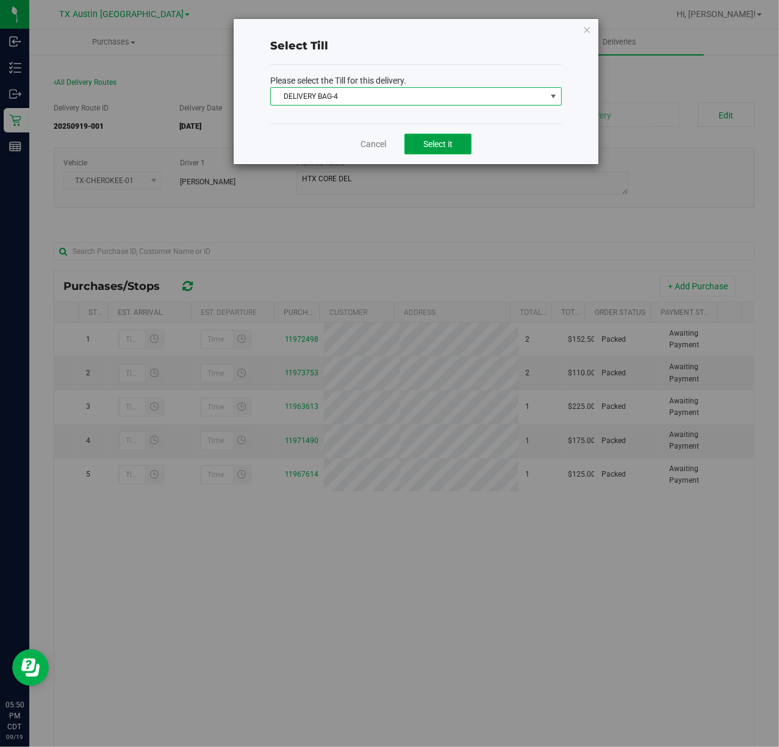
click at [466, 147] on button "Select it" at bounding box center [437, 144] width 67 height 21
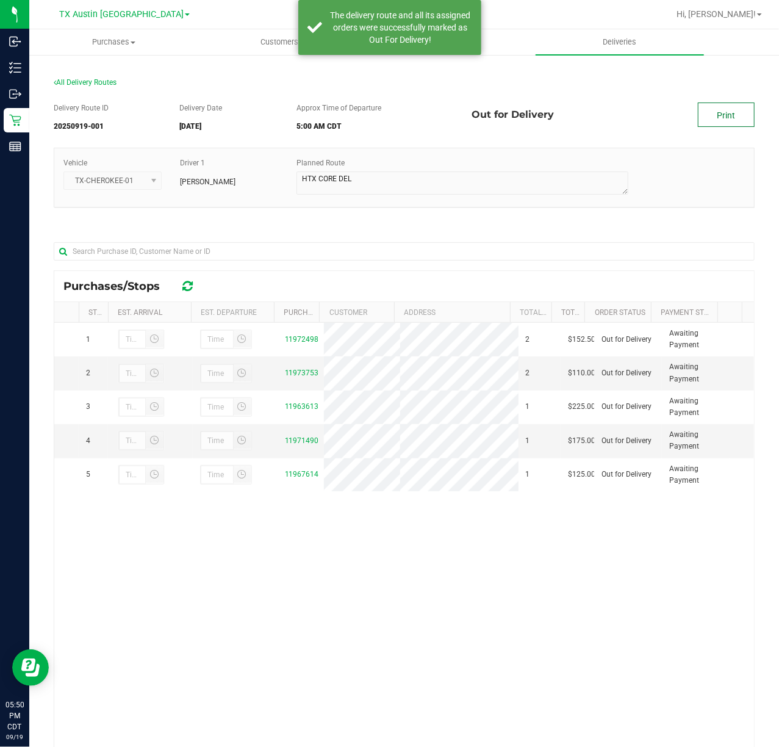
click at [710, 109] on link "Print" at bounding box center [726, 114] width 57 height 24
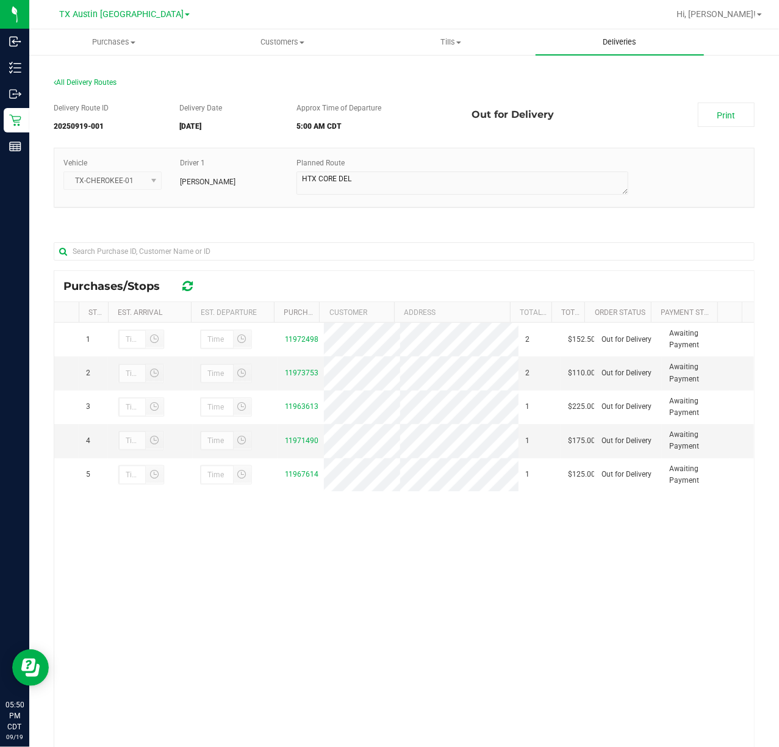
click at [627, 51] on uib-tab-heading "Deliveries" at bounding box center [620, 42] width 169 height 26
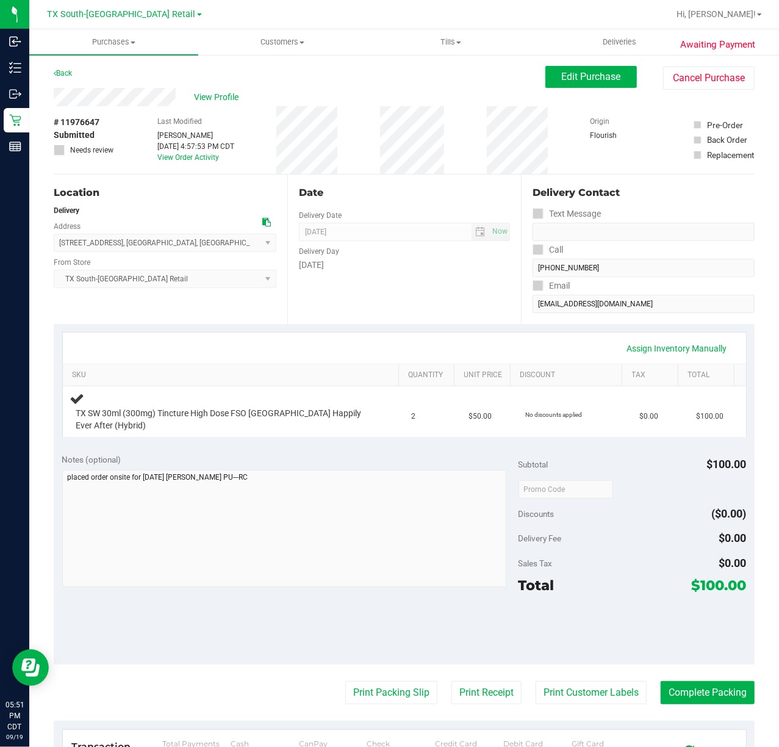
click at [403, 289] on div "Date Delivery Date [DATE] Now [DATE] 07:00 AM Now Delivery Day [DATE]" at bounding box center [404, 248] width 234 height 149
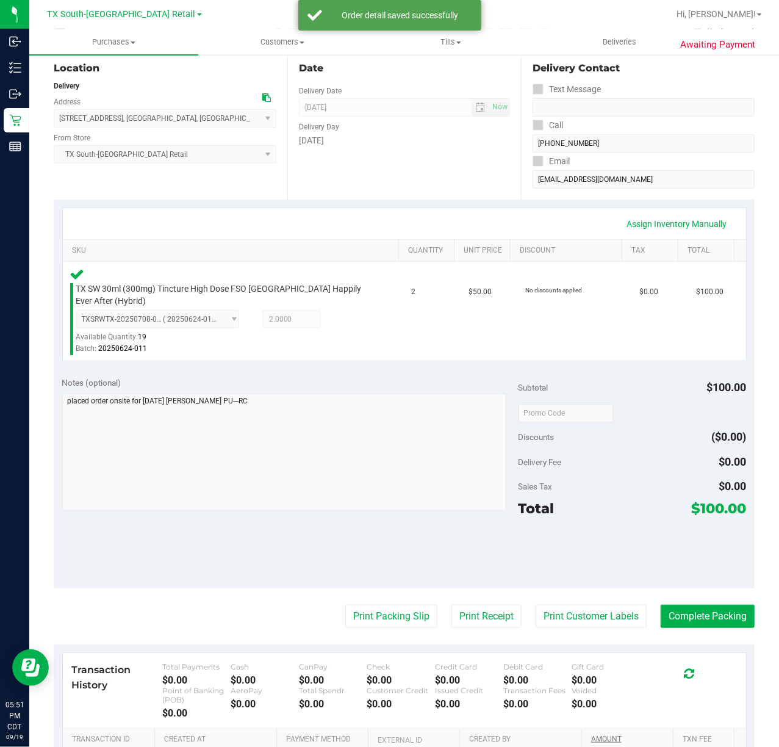
scroll to position [162, 0]
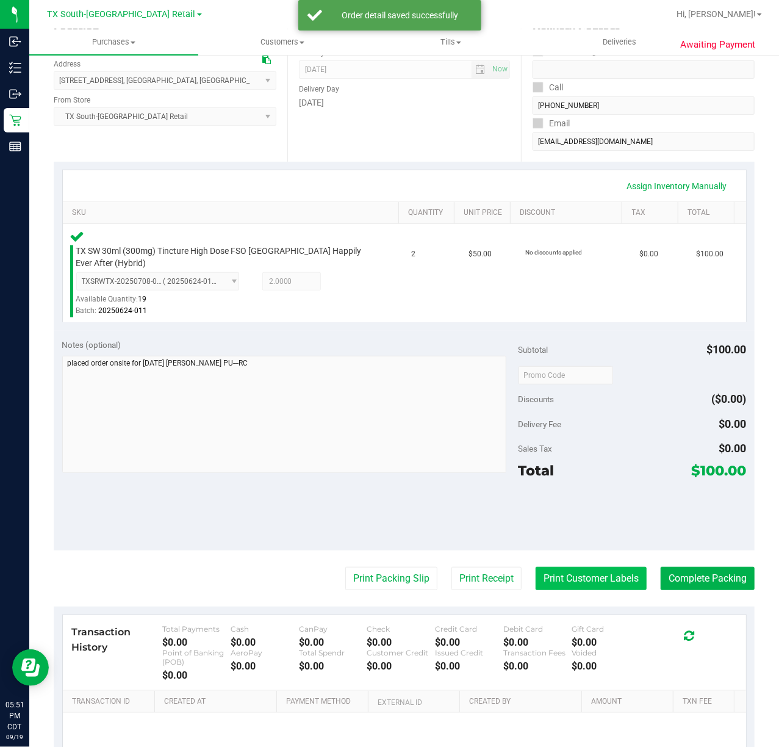
click at [601, 578] on button "Print Customer Labels" at bounding box center [591, 578] width 111 height 23
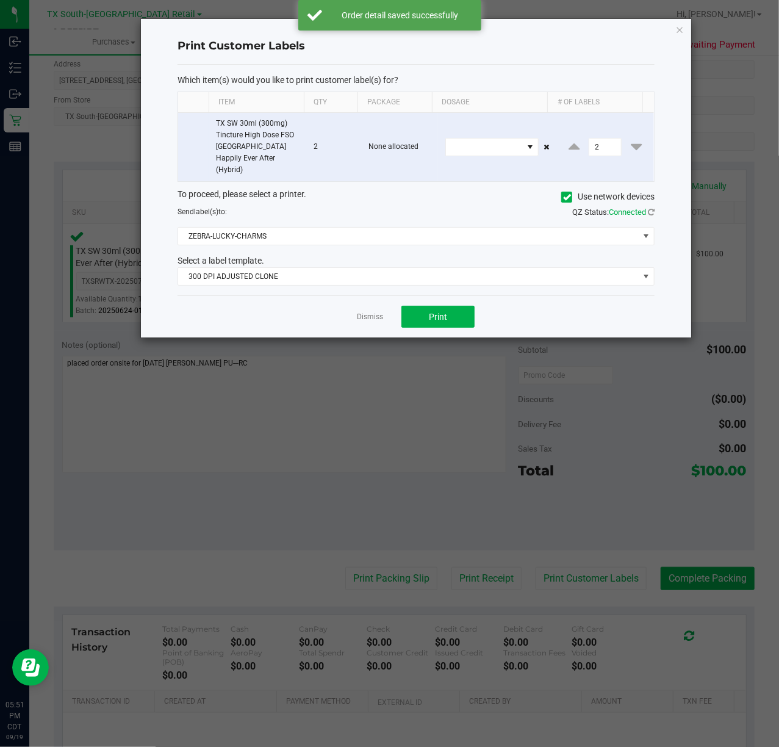
click at [409, 254] on div "Select a label template." at bounding box center [415, 260] width 495 height 13
click at [398, 268] on span "300 DPI ADJUSTED CLONE" at bounding box center [408, 276] width 461 height 17
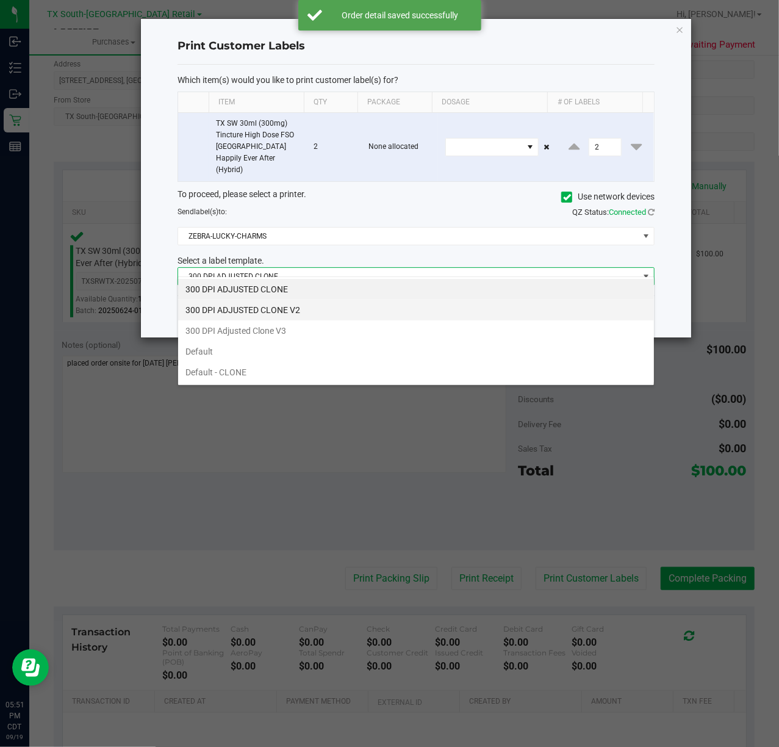
scroll to position [18, 477]
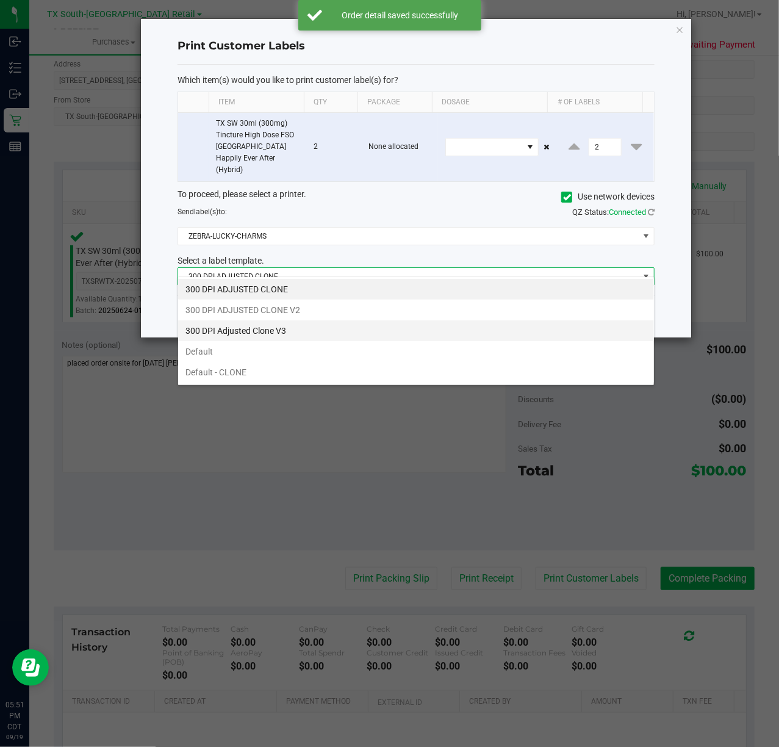
click at [354, 325] on li "300 DPI Adjusted Clone V3" at bounding box center [416, 330] width 476 height 21
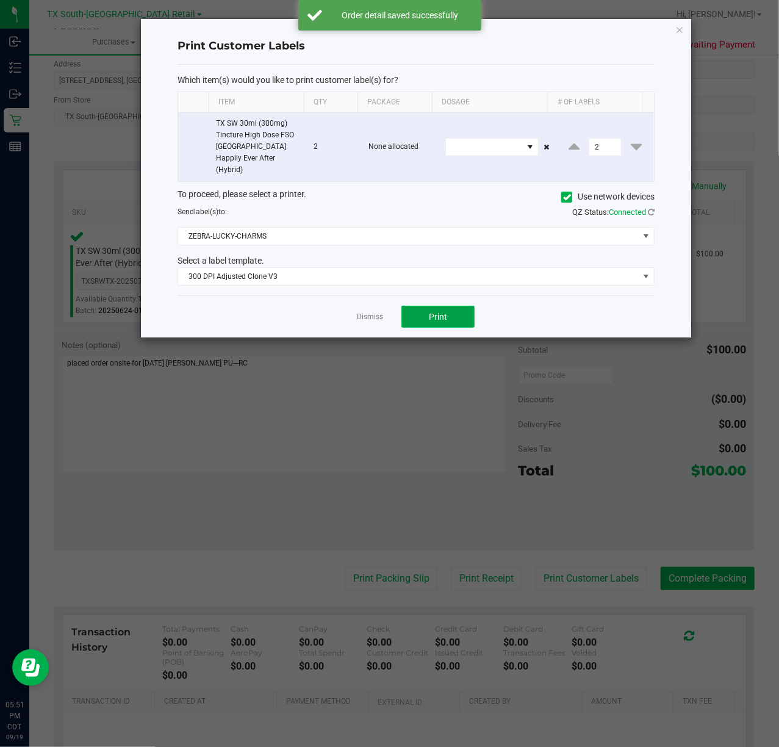
click at [406, 306] on button "Print" at bounding box center [437, 317] width 73 height 22
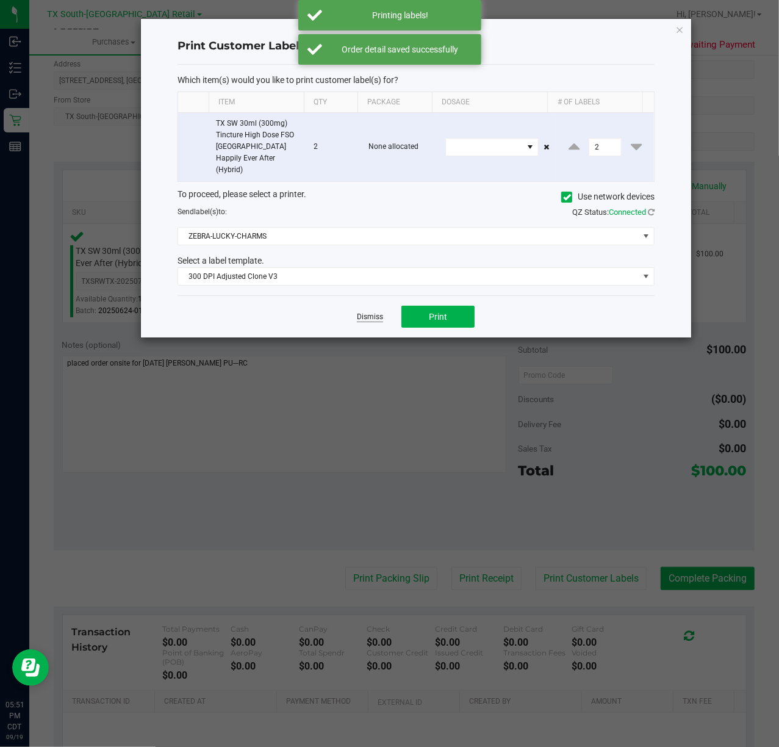
click at [370, 312] on link "Dismiss" at bounding box center [370, 317] width 26 height 10
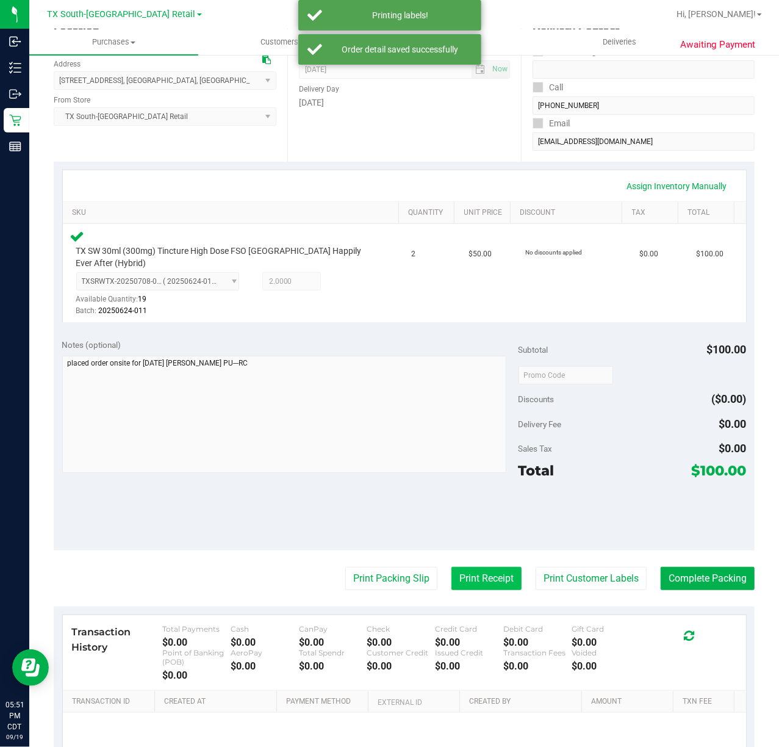
click at [468, 569] on button "Print Receipt" at bounding box center [486, 578] width 70 height 23
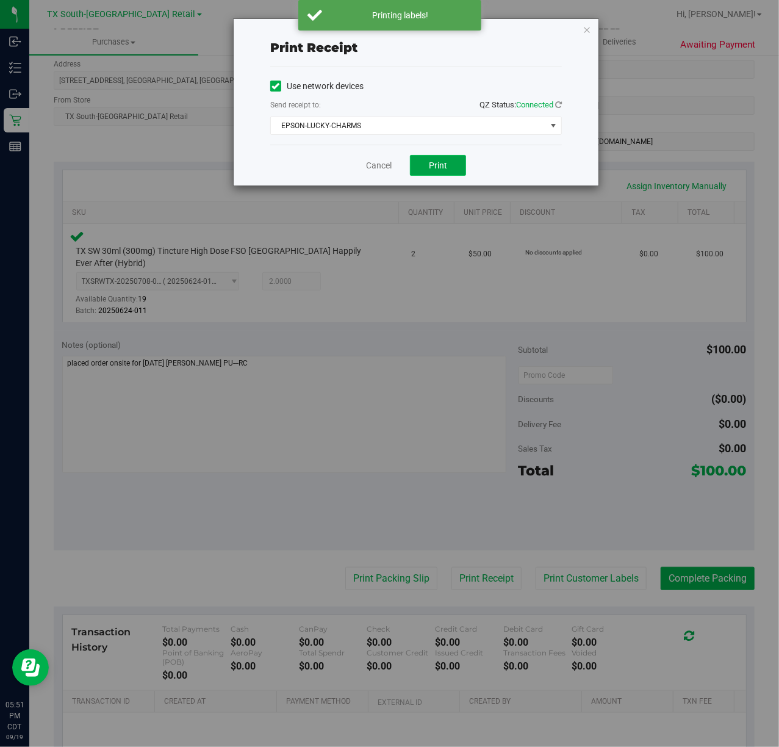
click at [434, 176] on button "Print" at bounding box center [438, 165] width 56 height 21
click at [339, 173] on div "Cancel Print" at bounding box center [416, 165] width 292 height 41
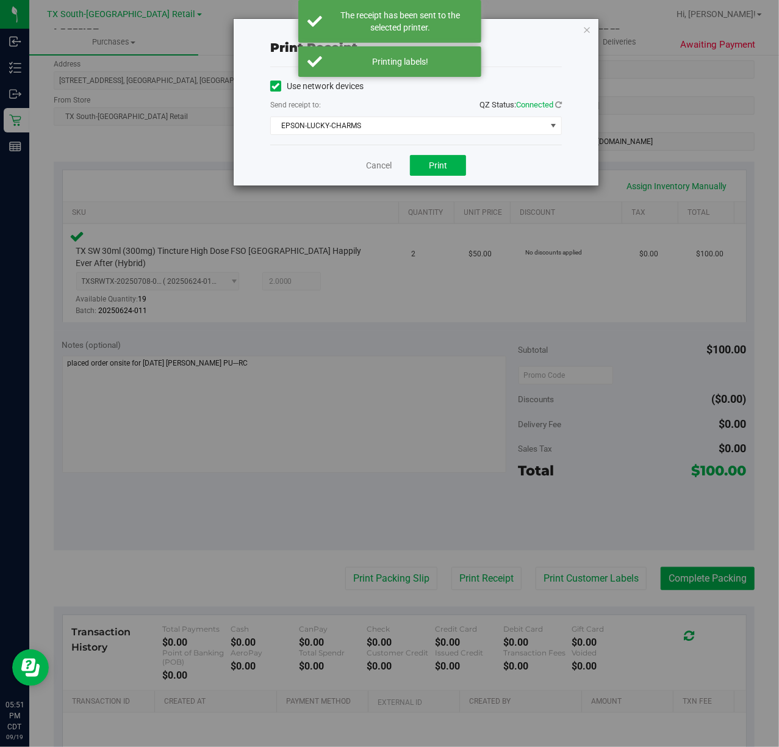
click at [393, 164] on div "Cancel Print" at bounding box center [416, 165] width 292 height 41
click at [382, 162] on link "Cancel" at bounding box center [379, 165] width 26 height 13
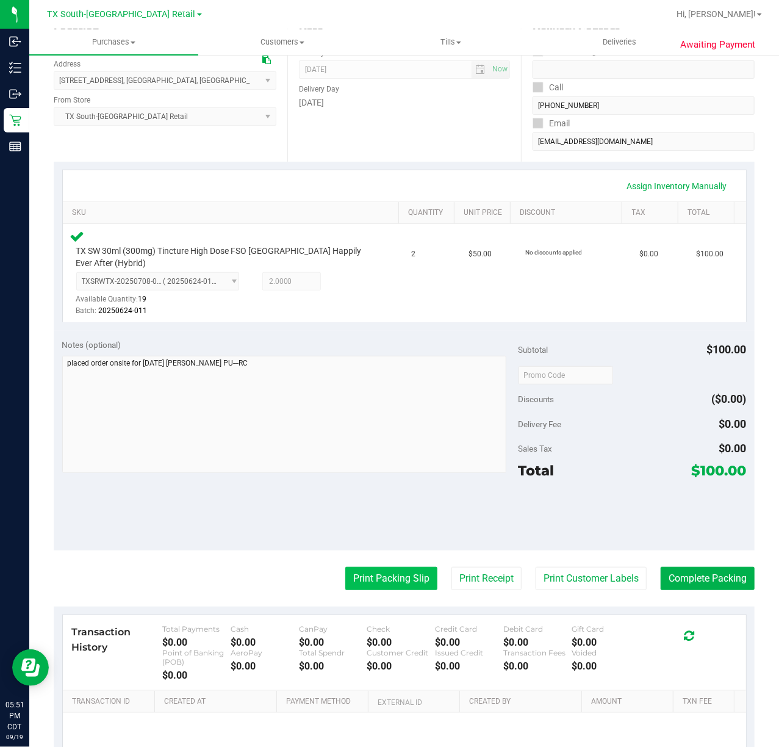
click at [383, 572] on button "Print Packing Slip" at bounding box center [391, 578] width 92 height 23
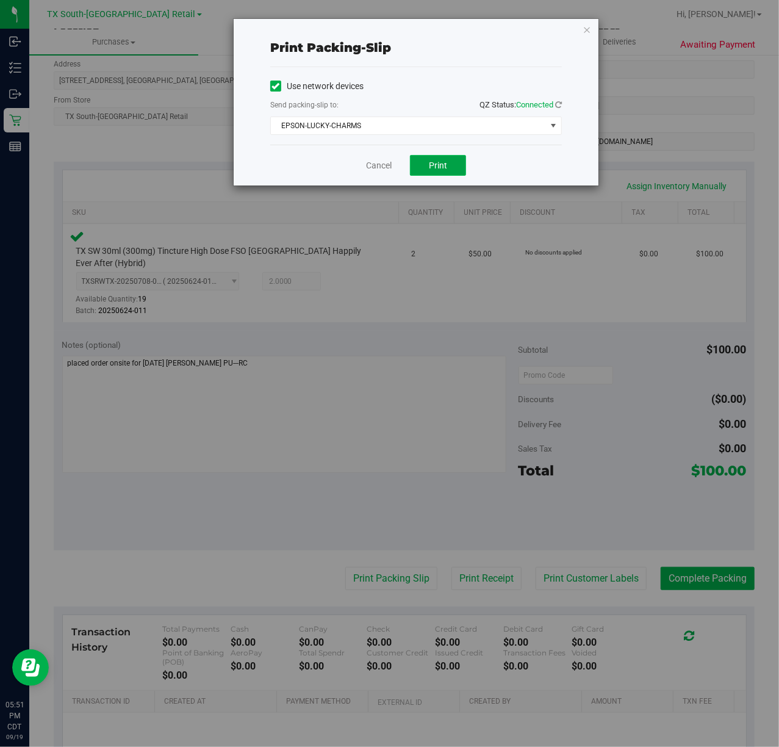
click at [456, 171] on button "Print" at bounding box center [438, 165] width 56 height 21
click at [384, 155] on div "Cancel Print" at bounding box center [416, 165] width 292 height 41
click at [390, 167] on link "Cancel" at bounding box center [379, 165] width 26 height 13
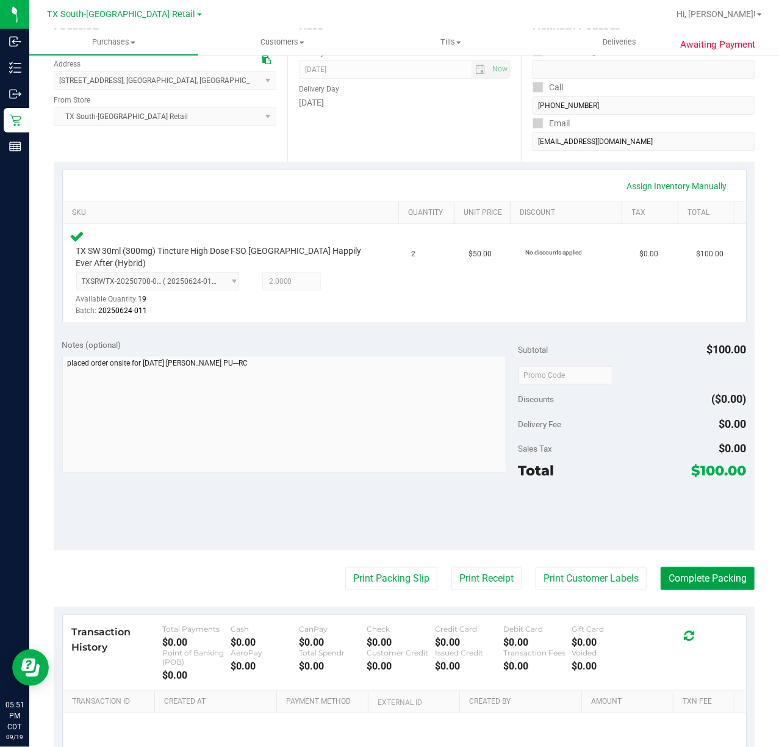
click at [703, 572] on button "Complete Packing" at bounding box center [708, 578] width 94 height 23
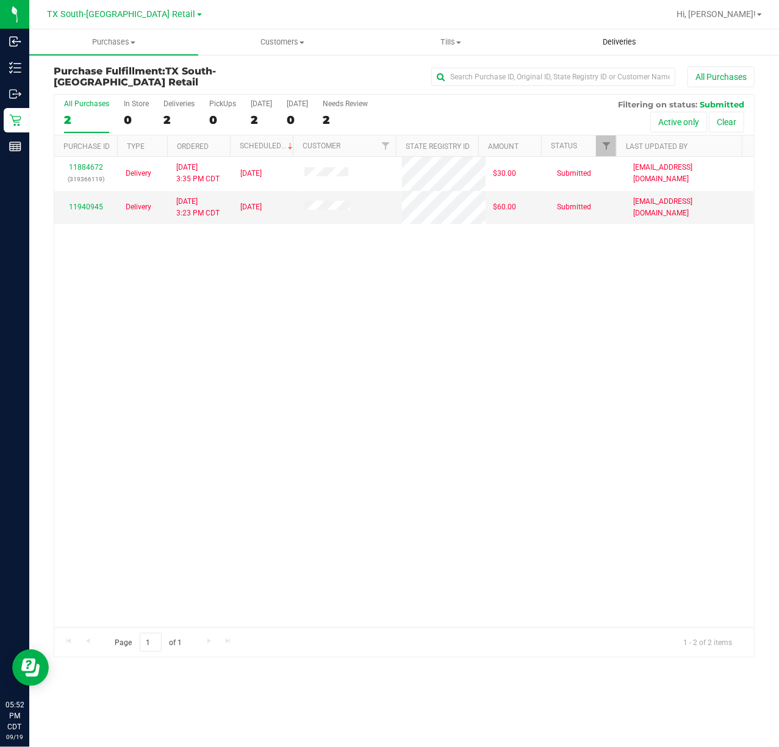
click at [633, 37] on span "Deliveries" at bounding box center [619, 42] width 66 height 11
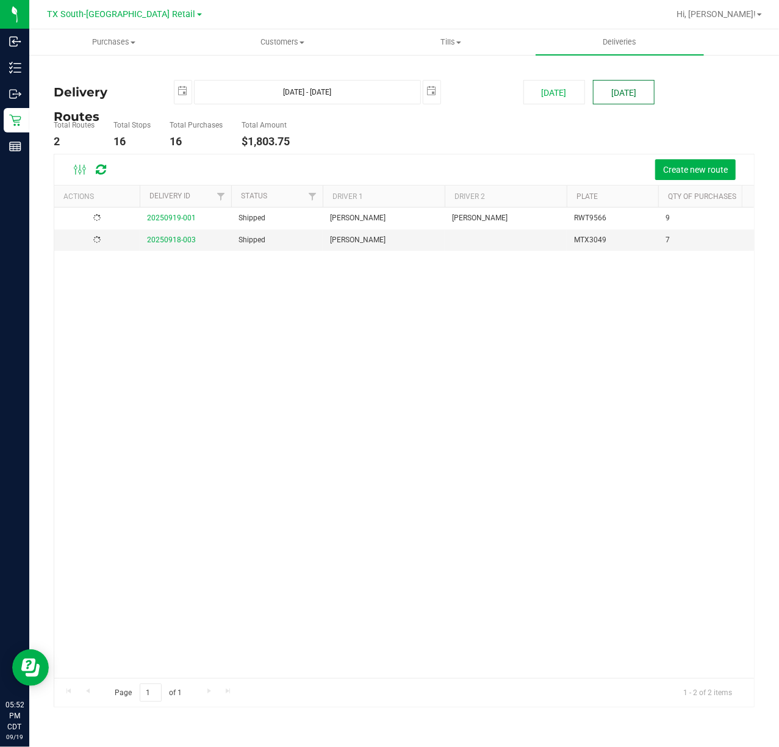
click at [635, 93] on button "[DATE]" at bounding box center [624, 92] width 62 height 24
type input "Sep 20, 2025 - Sep 20, 2025"
type input "2025-09-20"
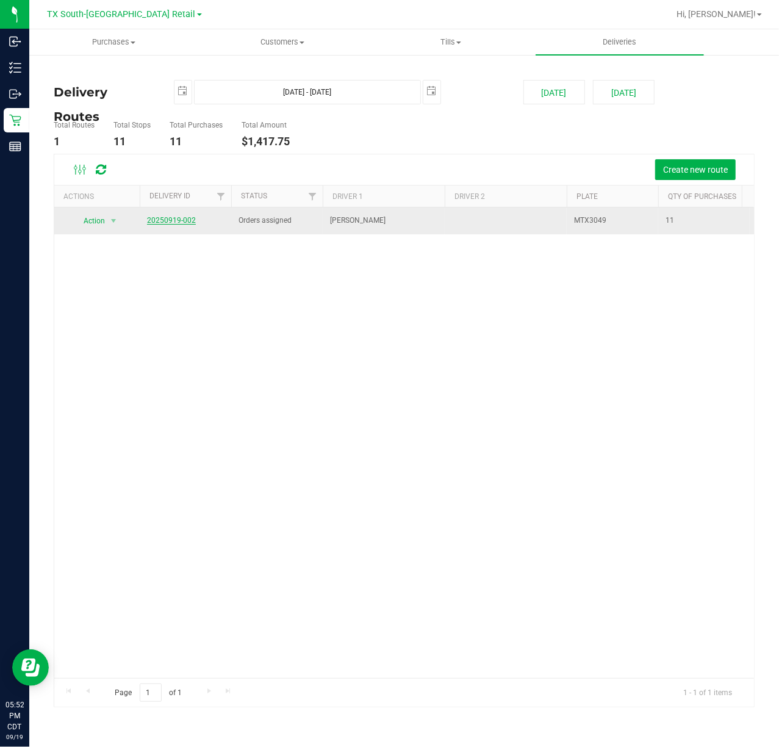
click at [179, 222] on link "20250919-002" at bounding box center [171, 220] width 49 height 9
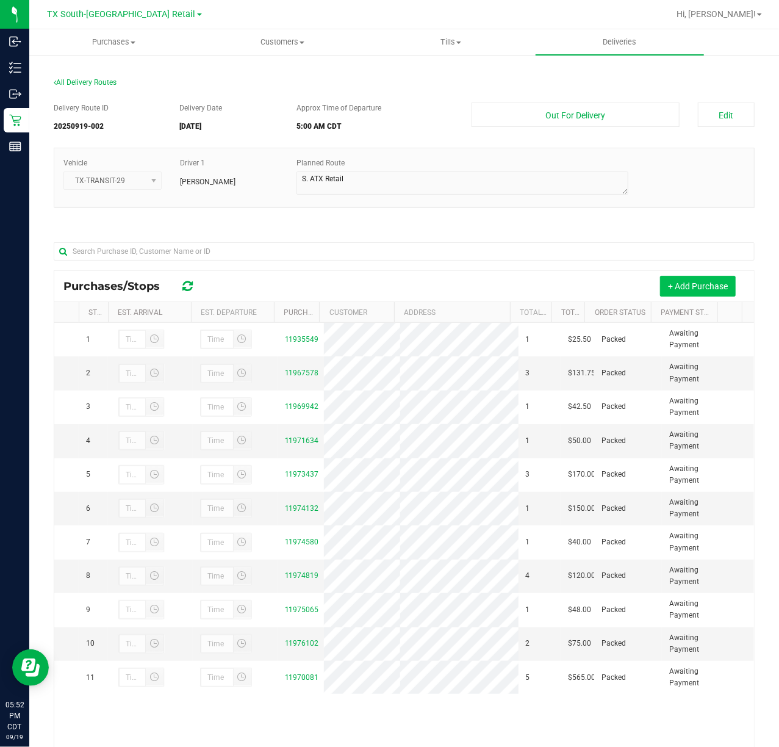
click at [709, 293] on button "+ Add Purchase" at bounding box center [698, 286] width 76 height 21
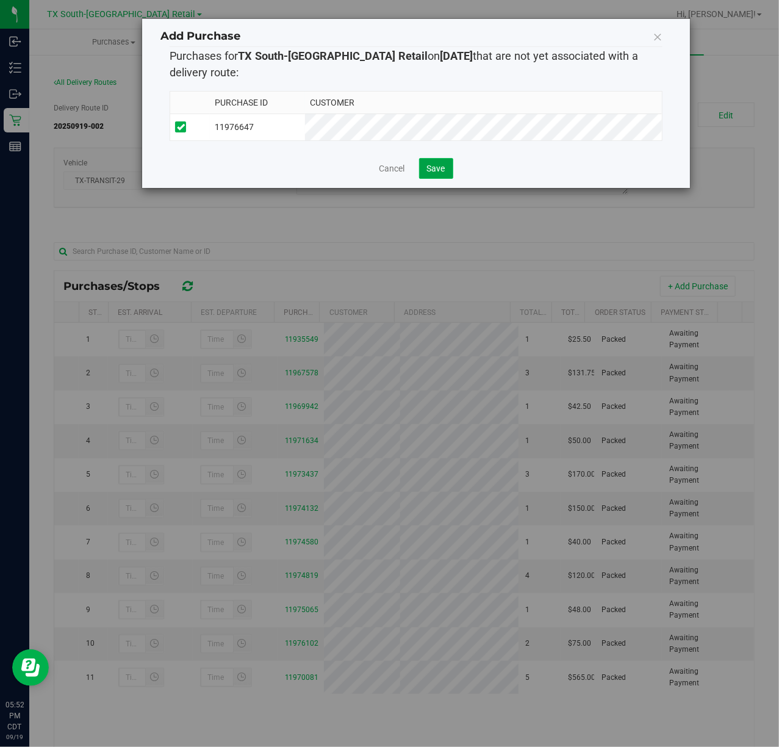
click at [428, 173] on span "Save" at bounding box center [436, 168] width 18 height 10
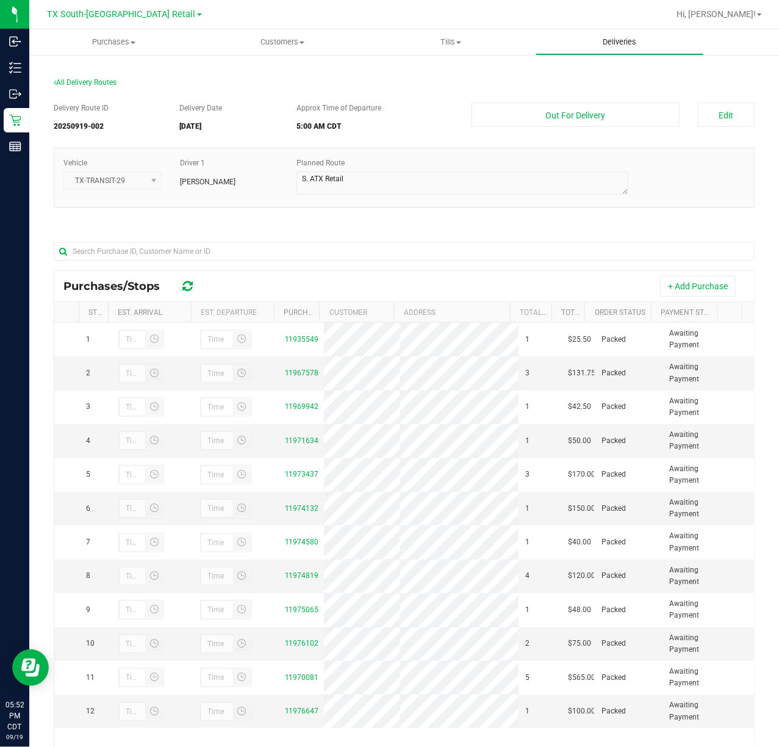
click at [626, 40] on span "Deliveries" at bounding box center [619, 42] width 66 height 11
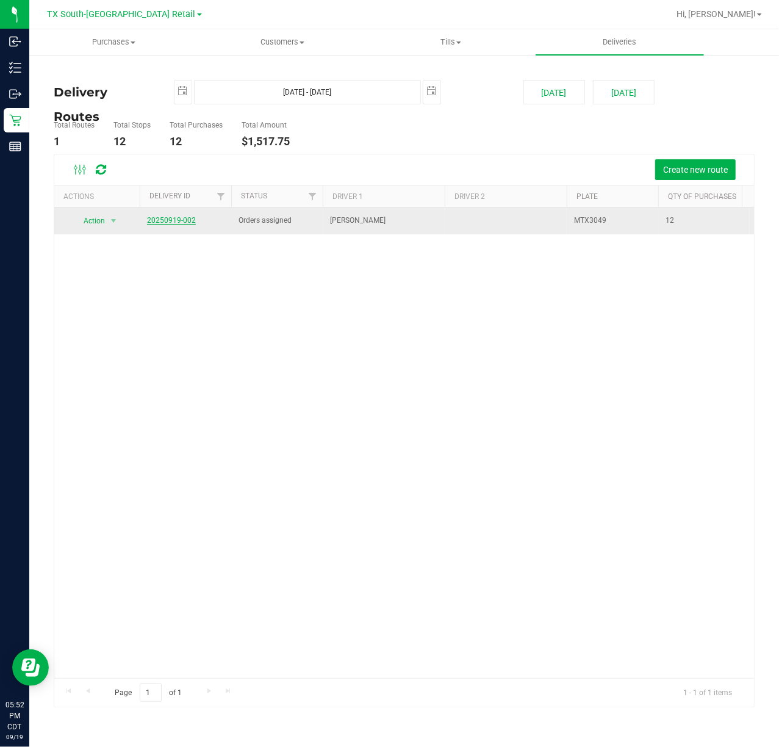
click at [157, 224] on link "20250919-002" at bounding box center [171, 220] width 49 height 9
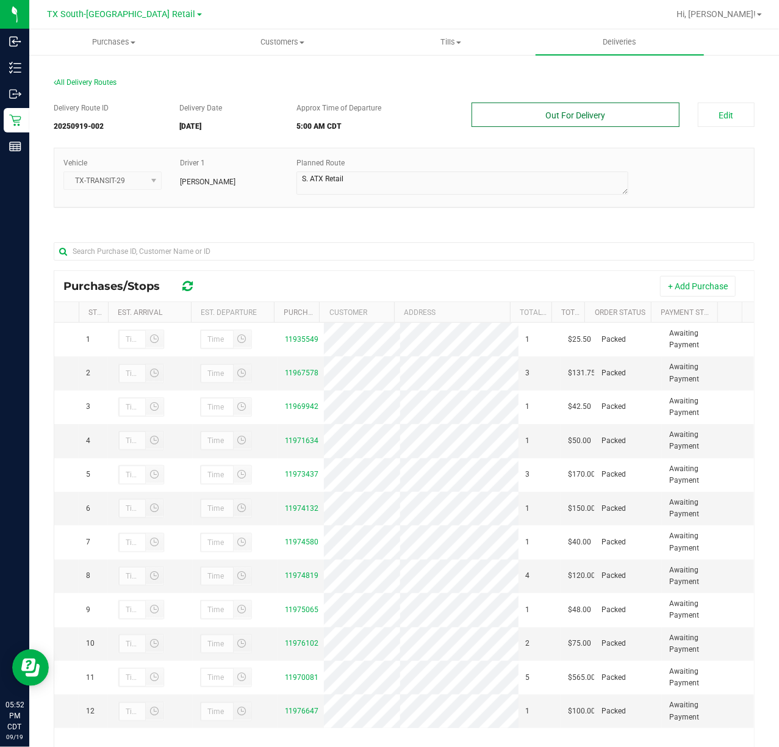
click at [574, 118] on button "Out For Delivery" at bounding box center [575, 114] width 207 height 24
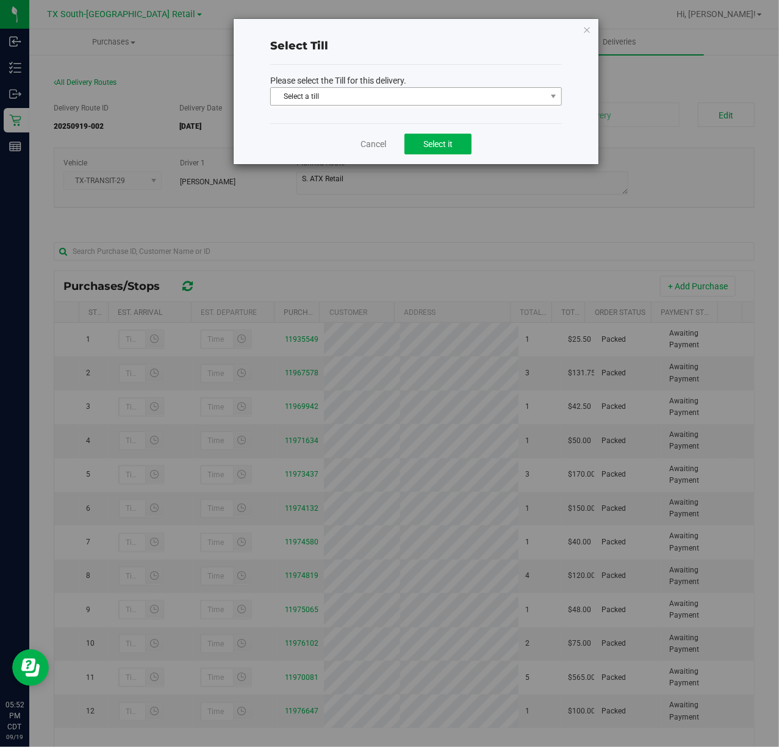
click at [486, 92] on span "Select a till" at bounding box center [408, 96] width 275 height 17
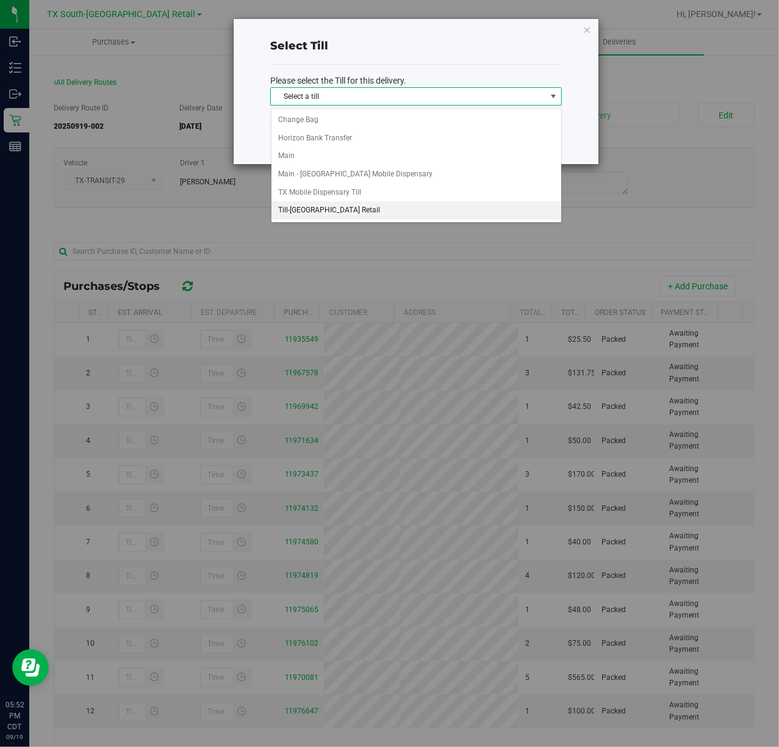
click at [425, 214] on li "Till-South Austin Retail" at bounding box center [416, 210] width 290 height 18
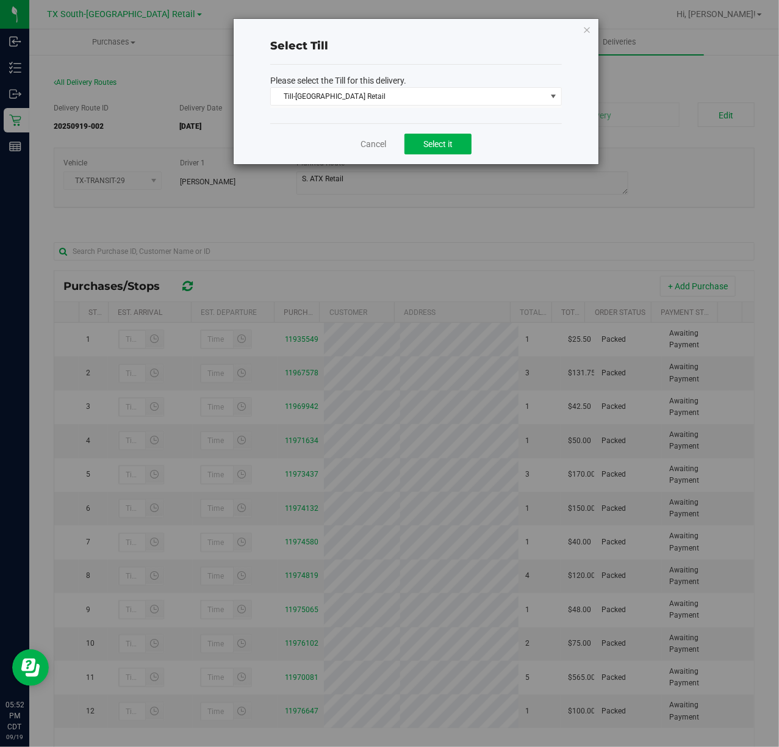
click at [444, 128] on div "Cancel Select it" at bounding box center [416, 143] width 292 height 41
click at [440, 149] on span "Select it" at bounding box center [437, 144] width 29 height 10
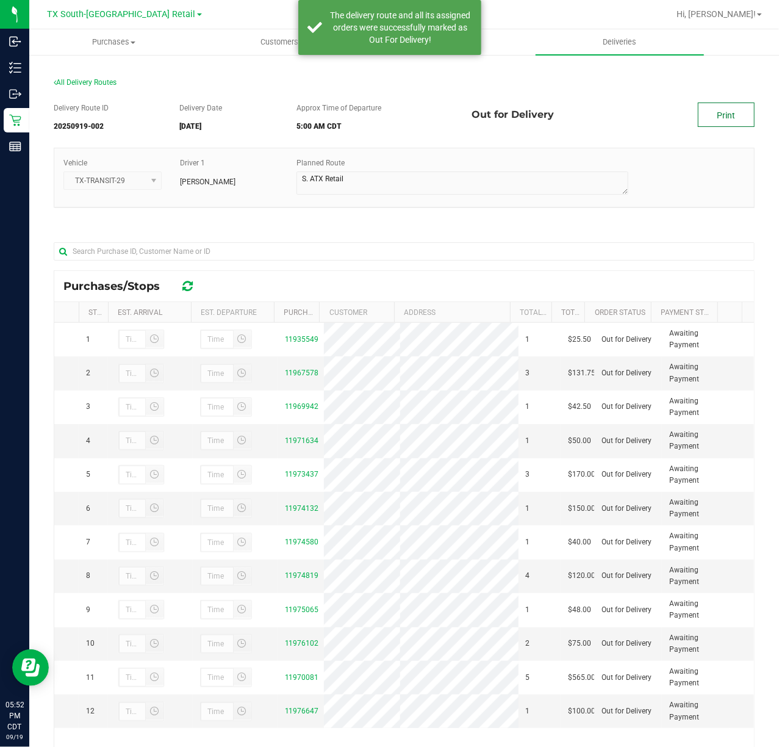
click at [714, 113] on link "Print" at bounding box center [726, 114] width 57 height 24
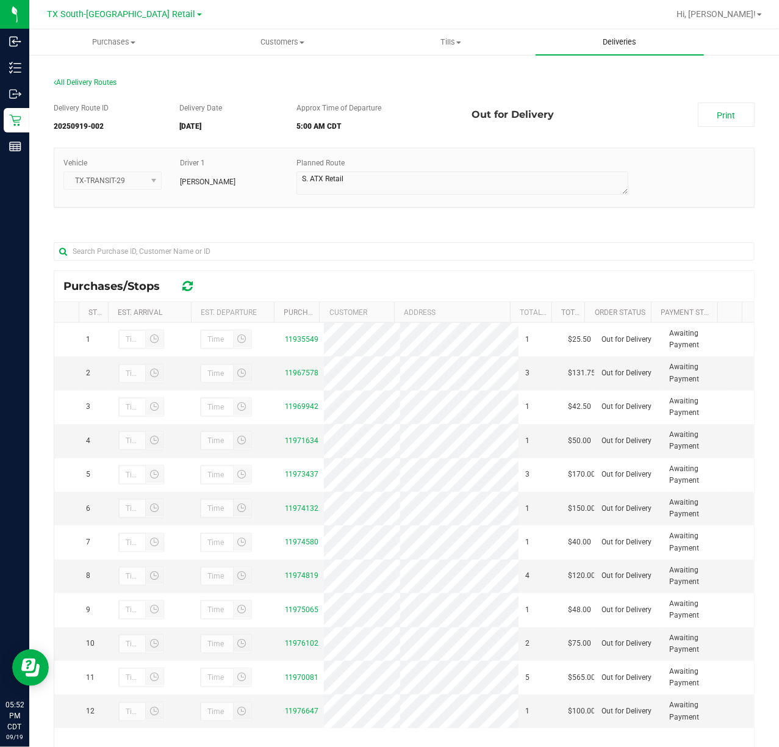
click at [603, 40] on span "Deliveries" at bounding box center [619, 42] width 66 height 11
